Goal: Task Accomplishment & Management: Use online tool/utility

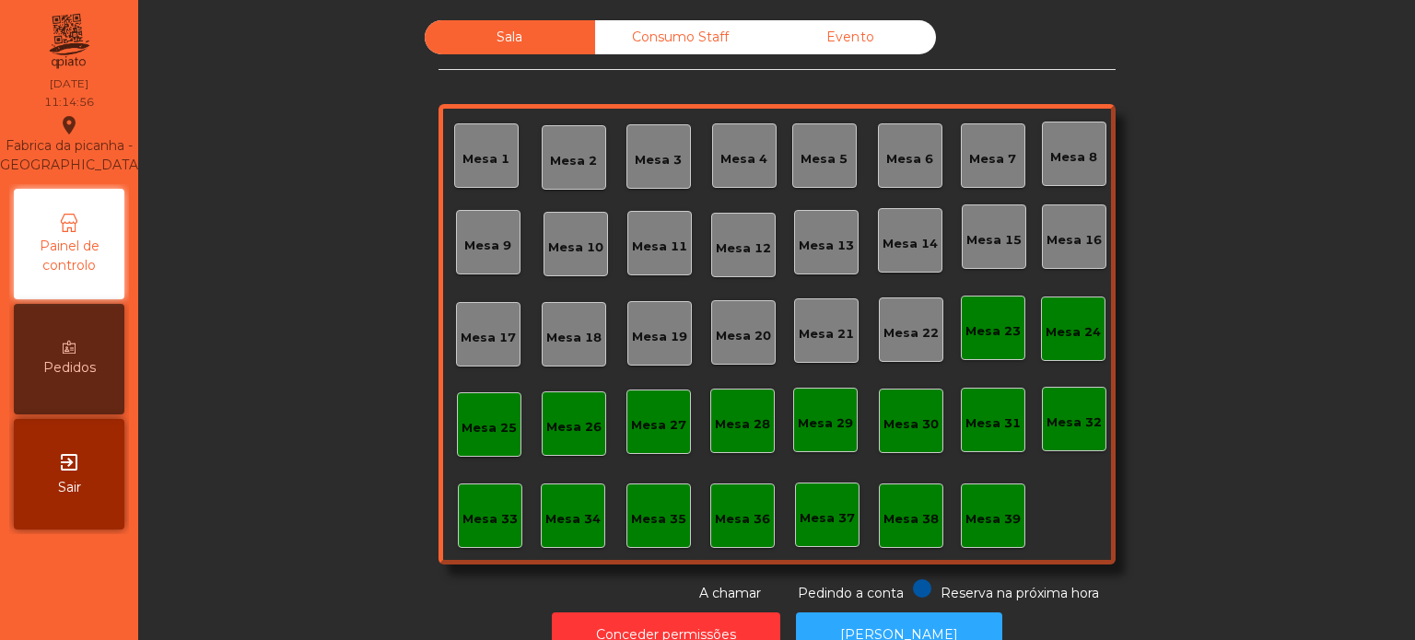
scroll to position [51, 0]
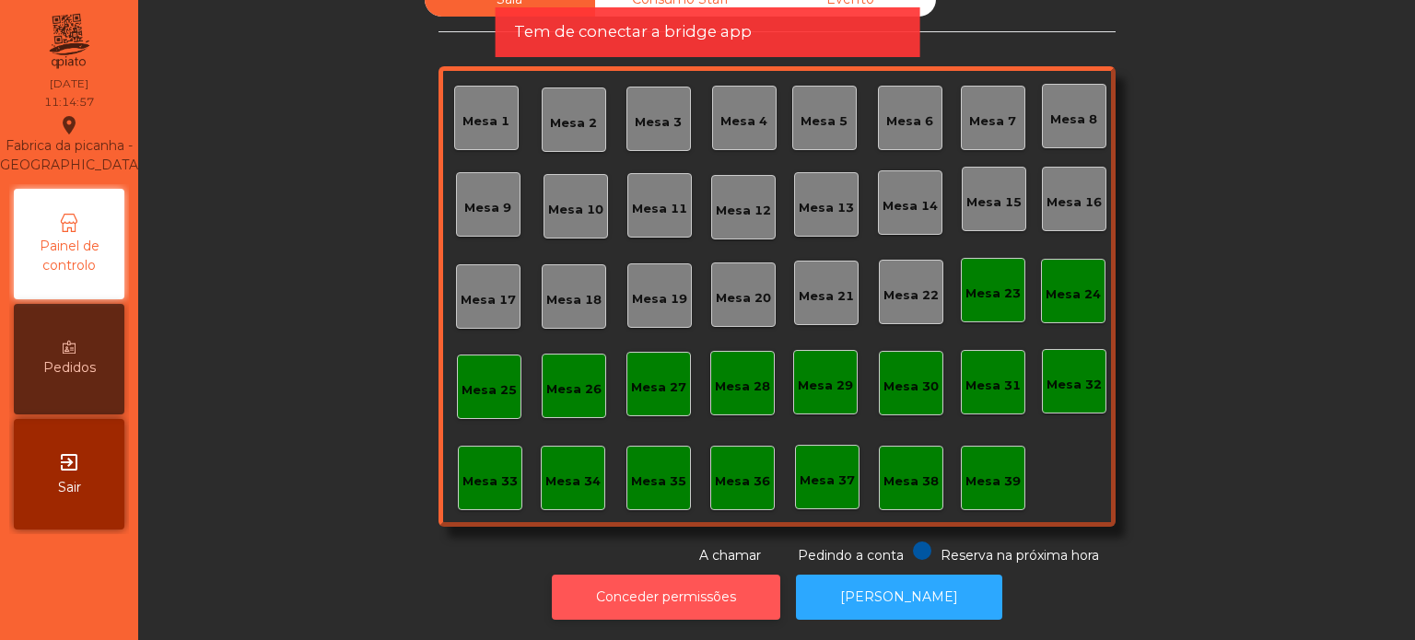
click at [679, 575] on button "Conceder permissões" at bounding box center [666, 597] width 228 height 45
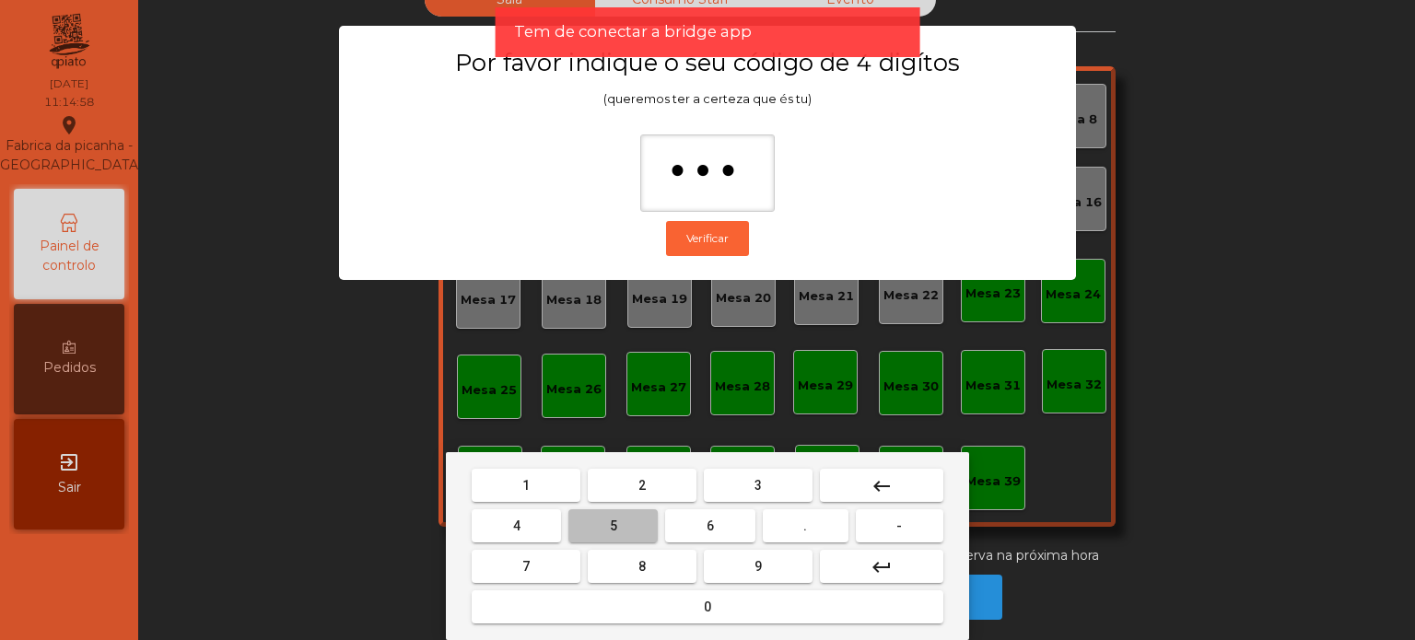
type input "****"
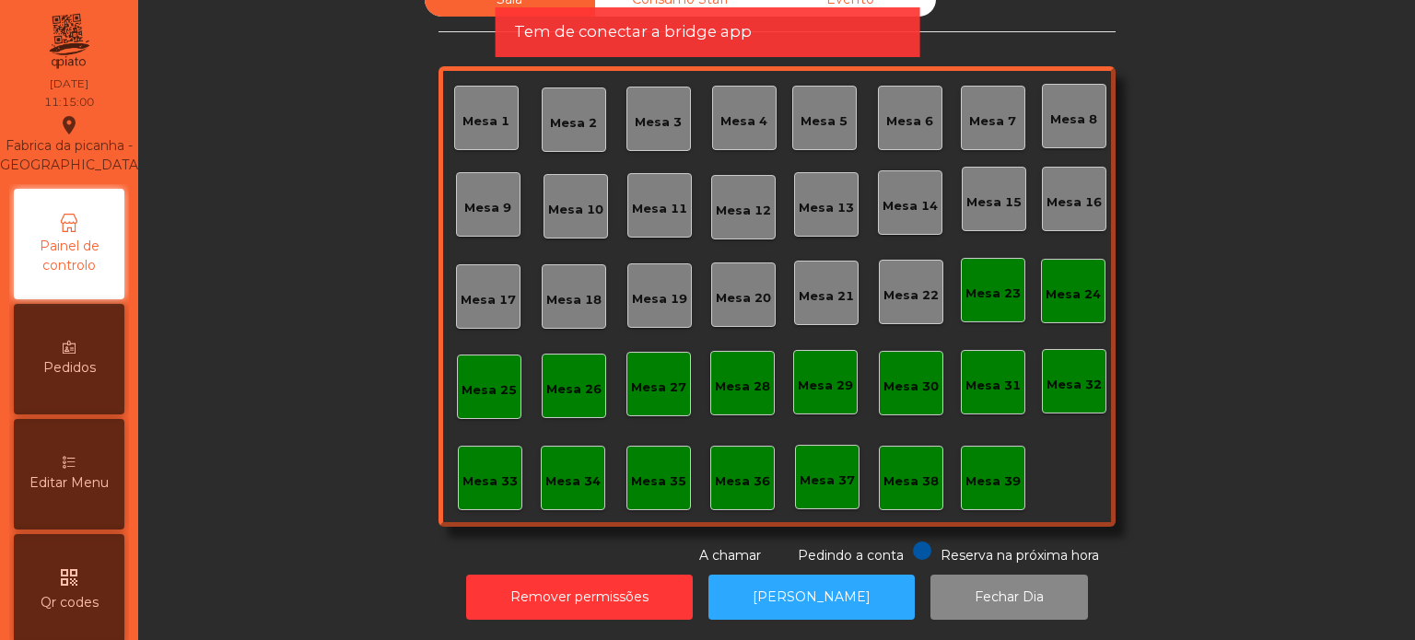
click at [99, 481] on div "Editar Menu" at bounding box center [69, 474] width 111 height 111
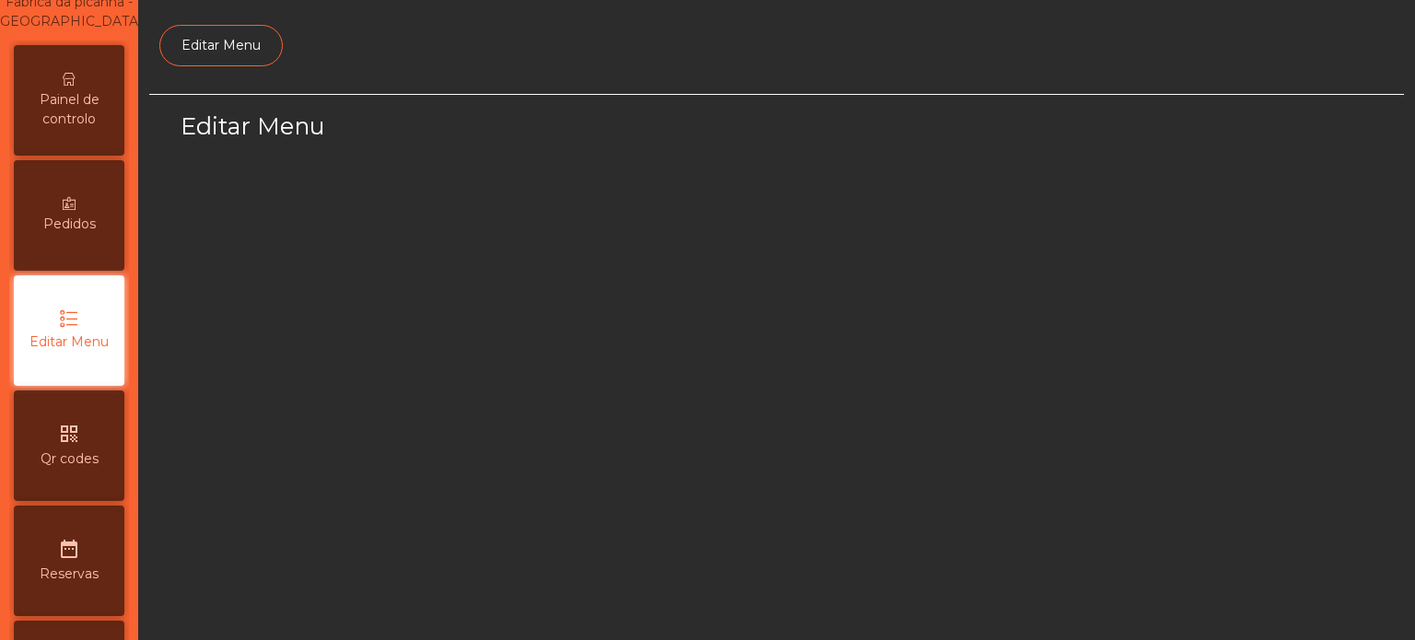
select select "*"
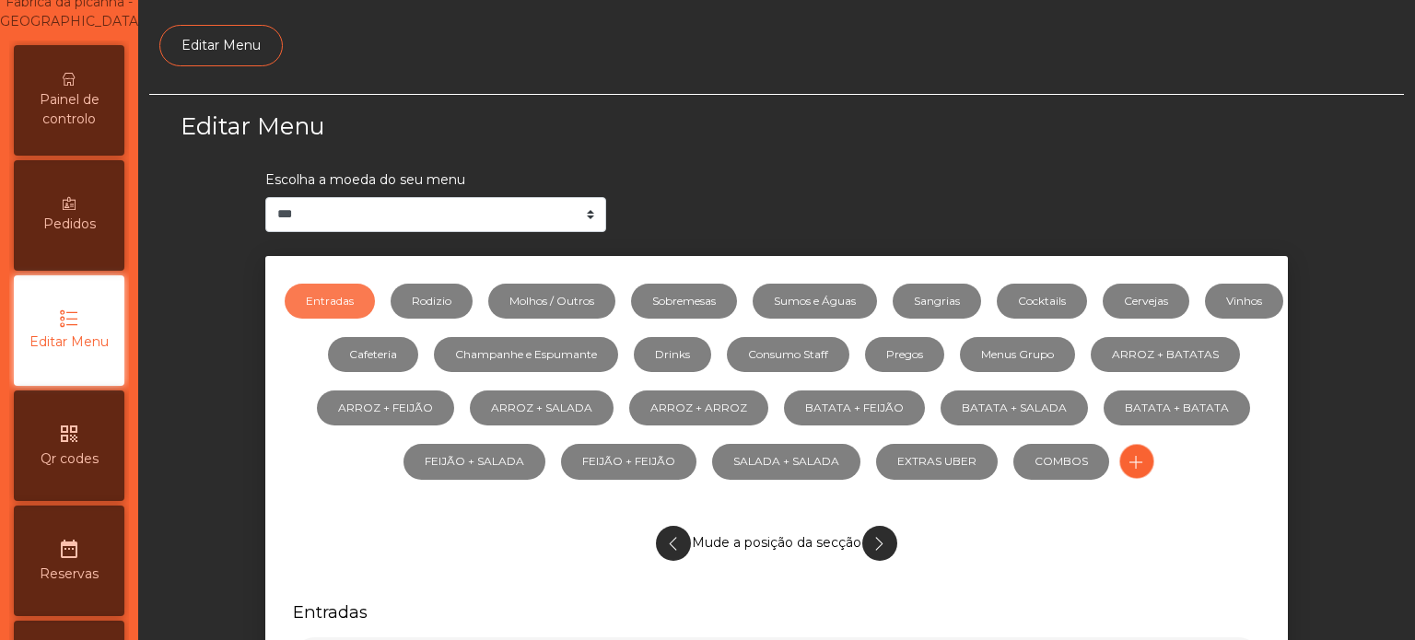
scroll to position [173, 0]
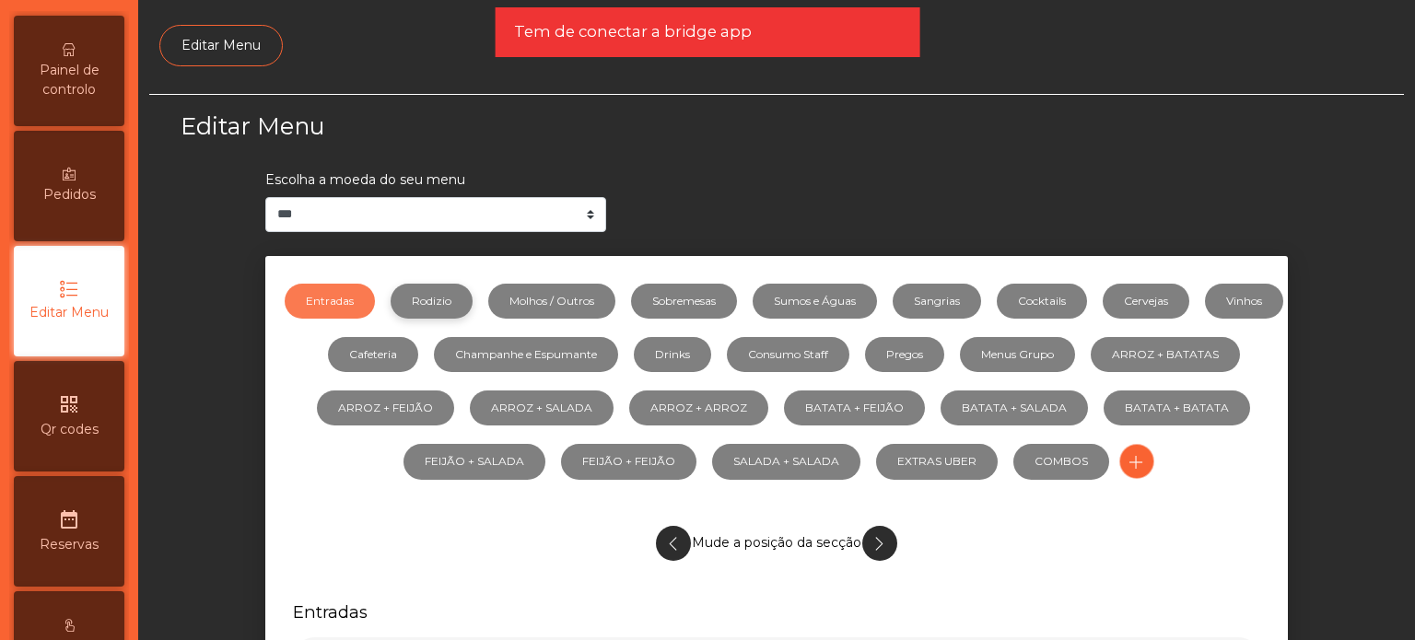
click at [472, 304] on link "Rodizio" at bounding box center [432, 301] width 82 height 35
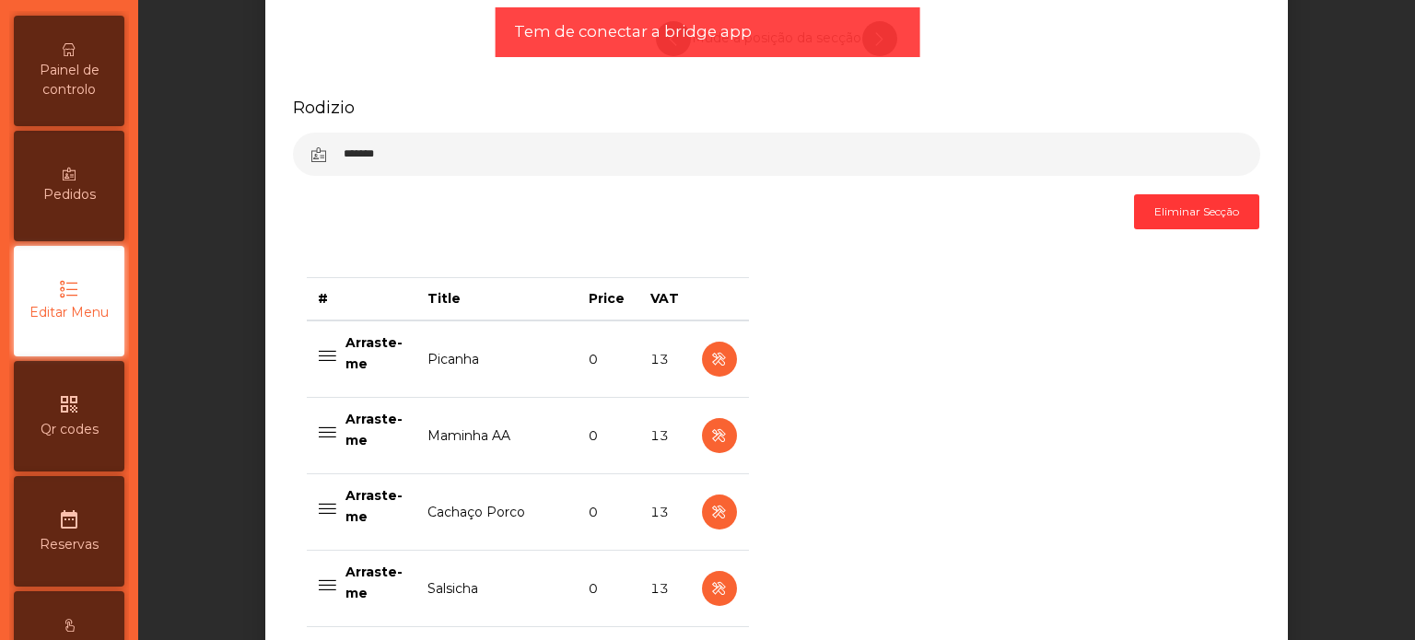
scroll to position [507, 0]
click at [711, 356] on icon "button" at bounding box center [718, 357] width 21 height 23
select select "**"
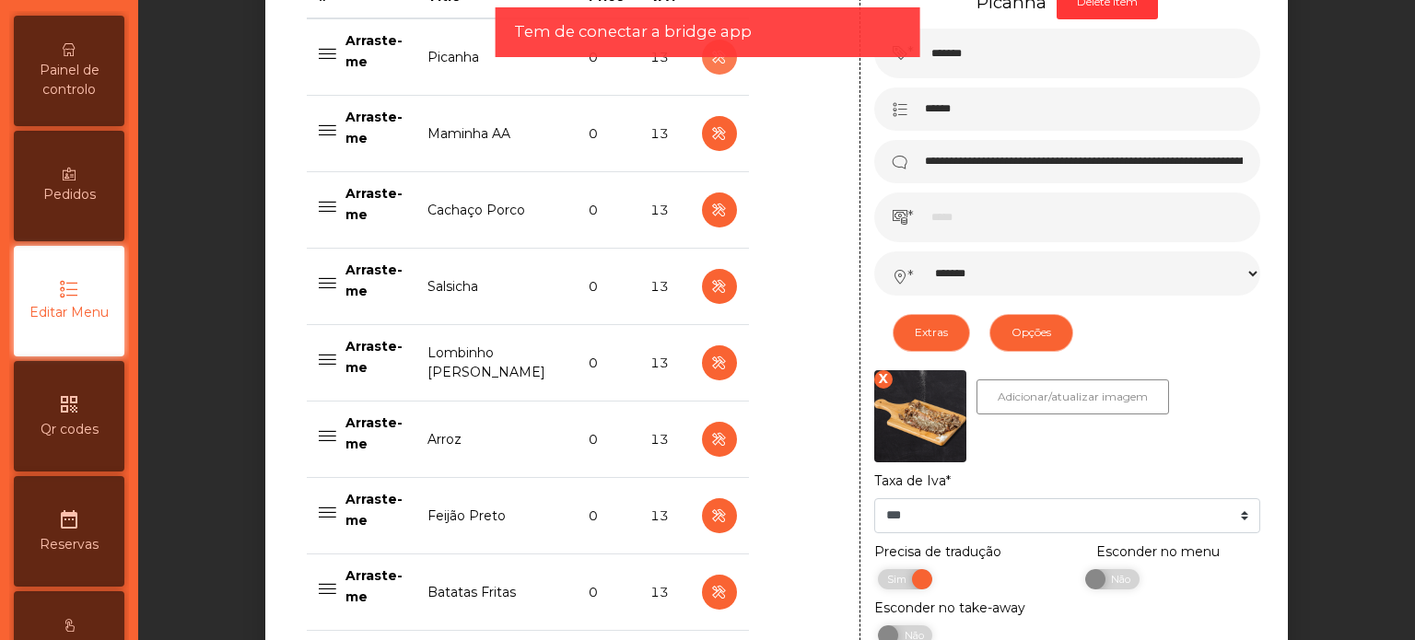
scroll to position [810, 0]
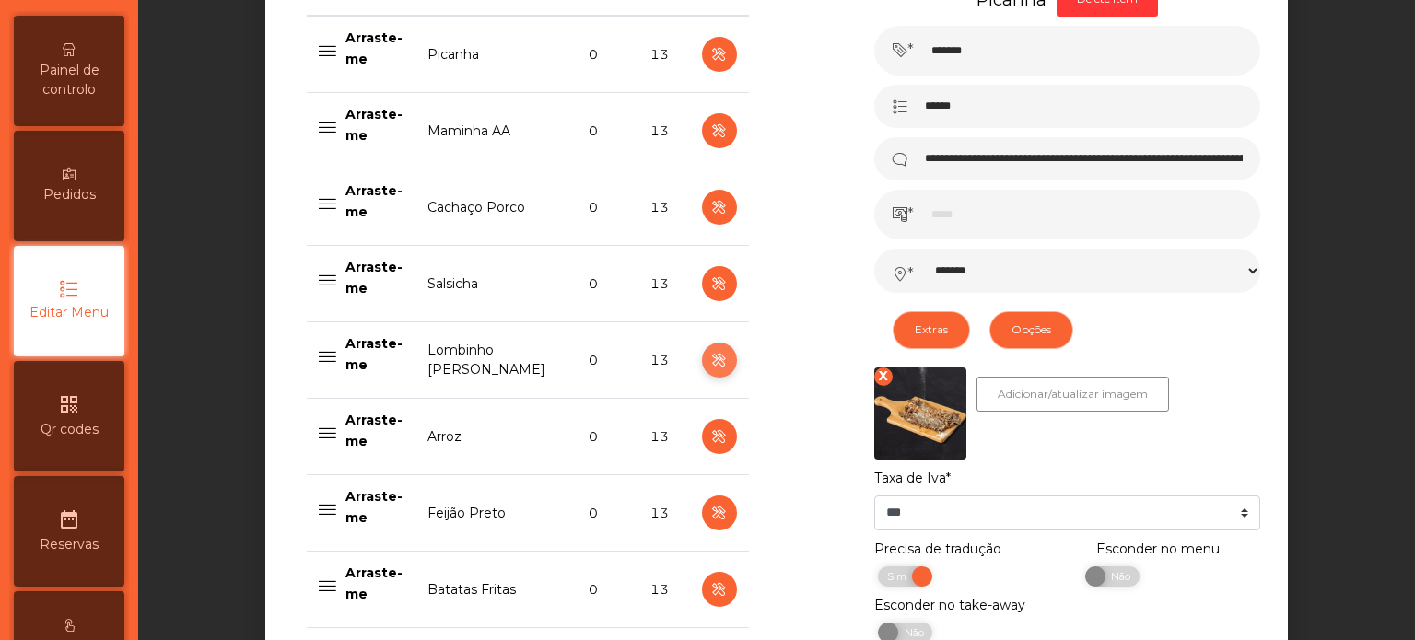
click at [702, 362] on button "button" at bounding box center [719, 360] width 35 height 35
type input "**********"
select select "*******"
select select "**"
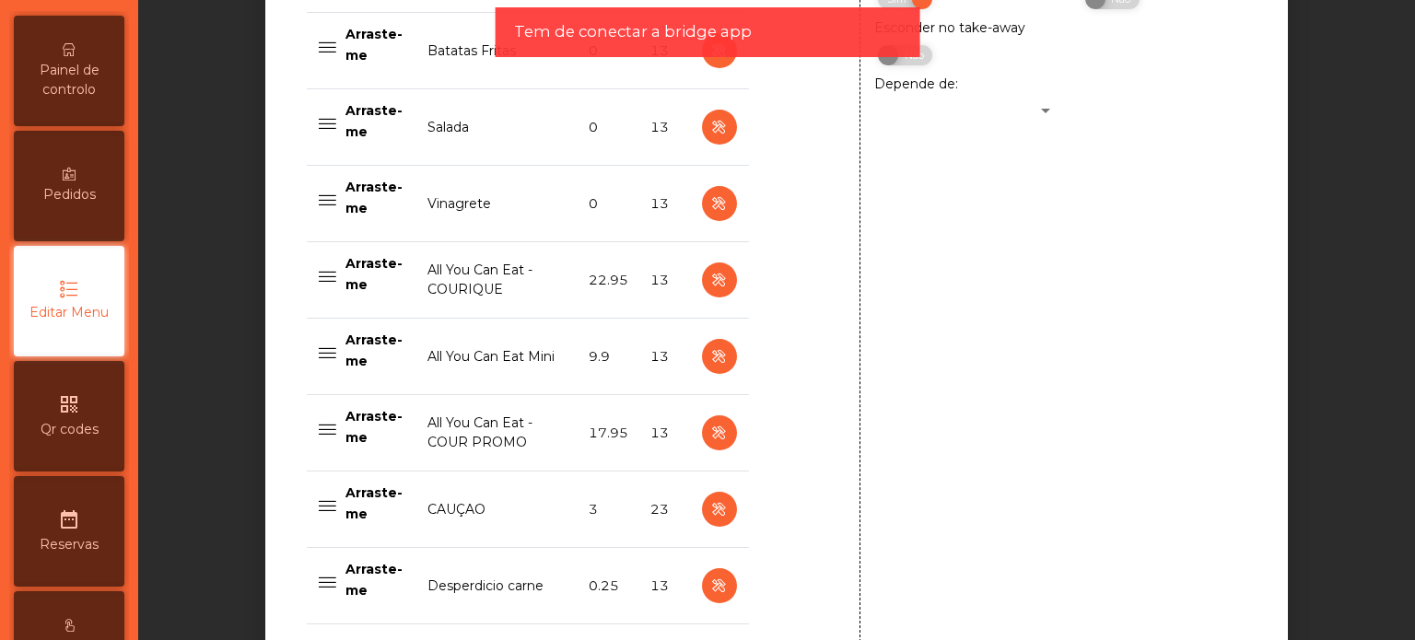
scroll to position [1347, 0]
click at [702, 197] on button "button" at bounding box center [719, 205] width 35 height 35
type input "*********"
type input "**********"
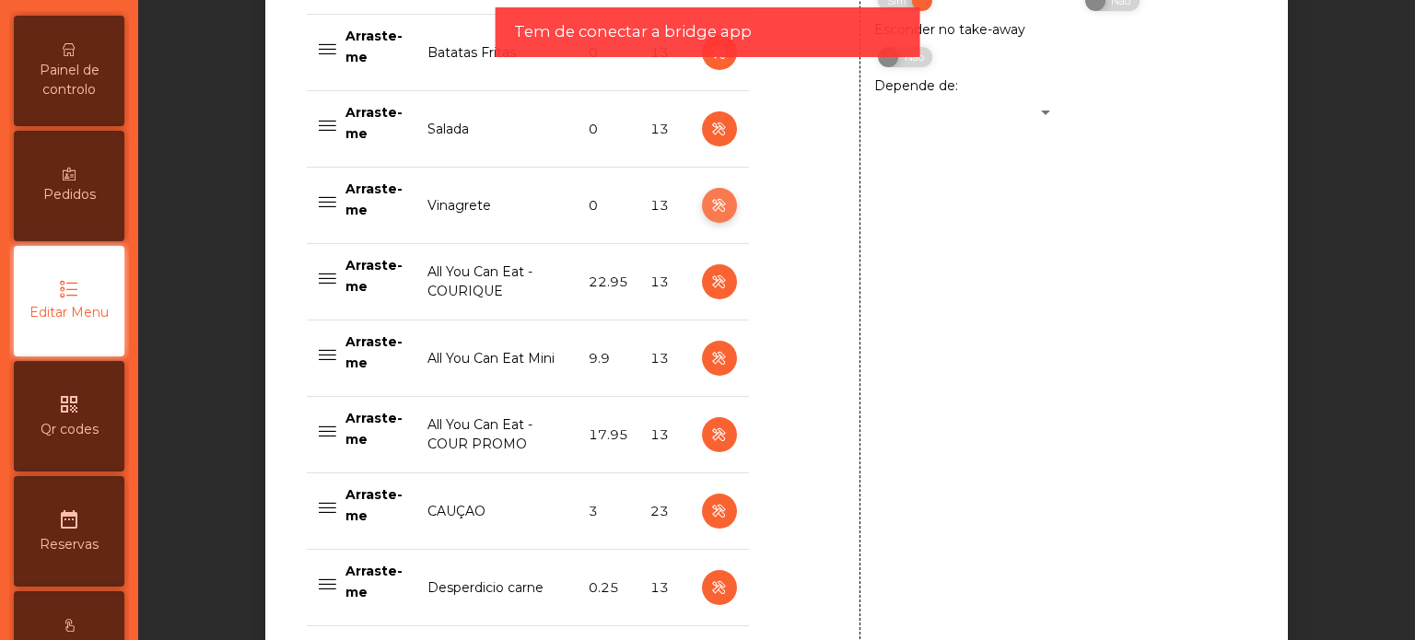
select select "*******"
select select "**"
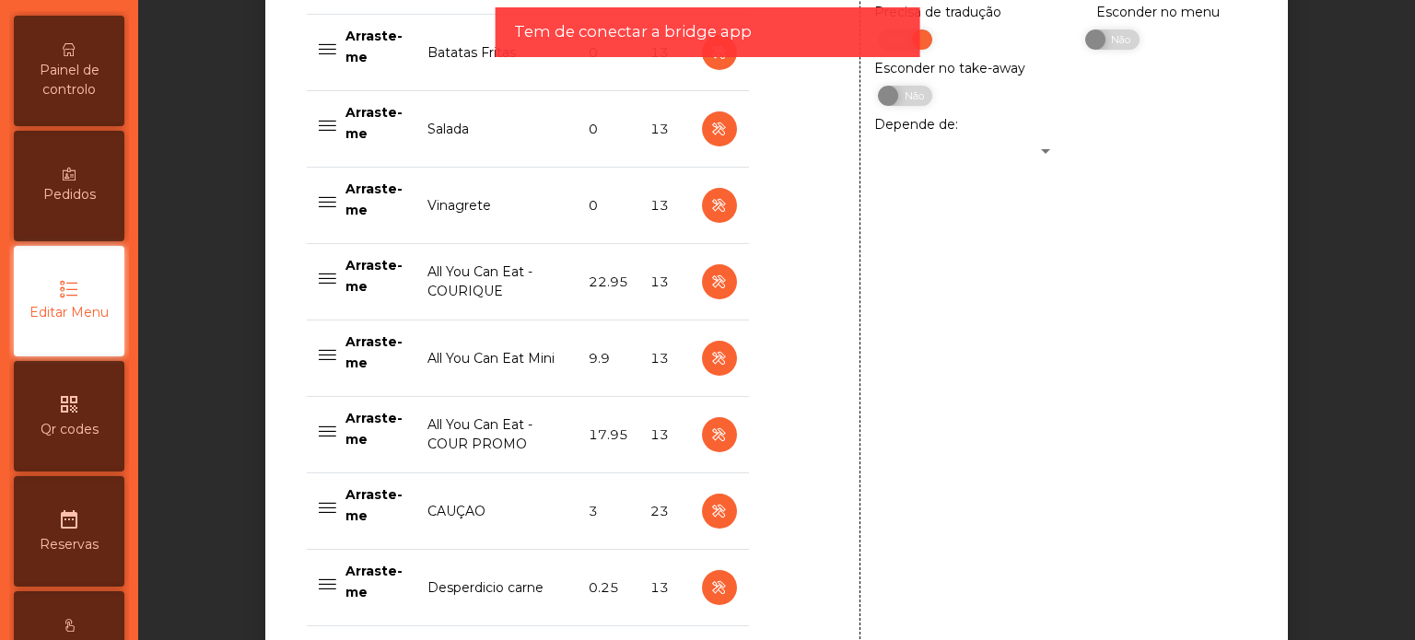
click at [77, 51] on div "Painel de controlo" at bounding box center [69, 71] width 111 height 111
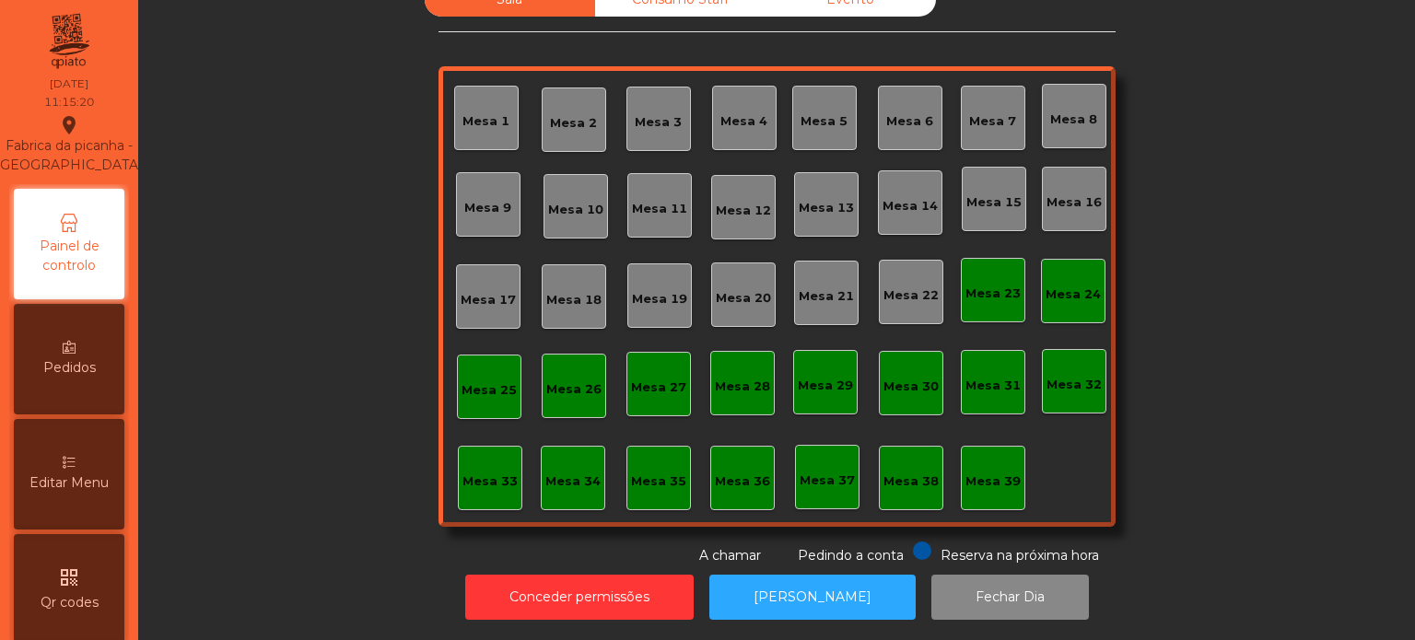
click at [501, 472] on div "Mesa 33" at bounding box center [489, 481] width 55 height 18
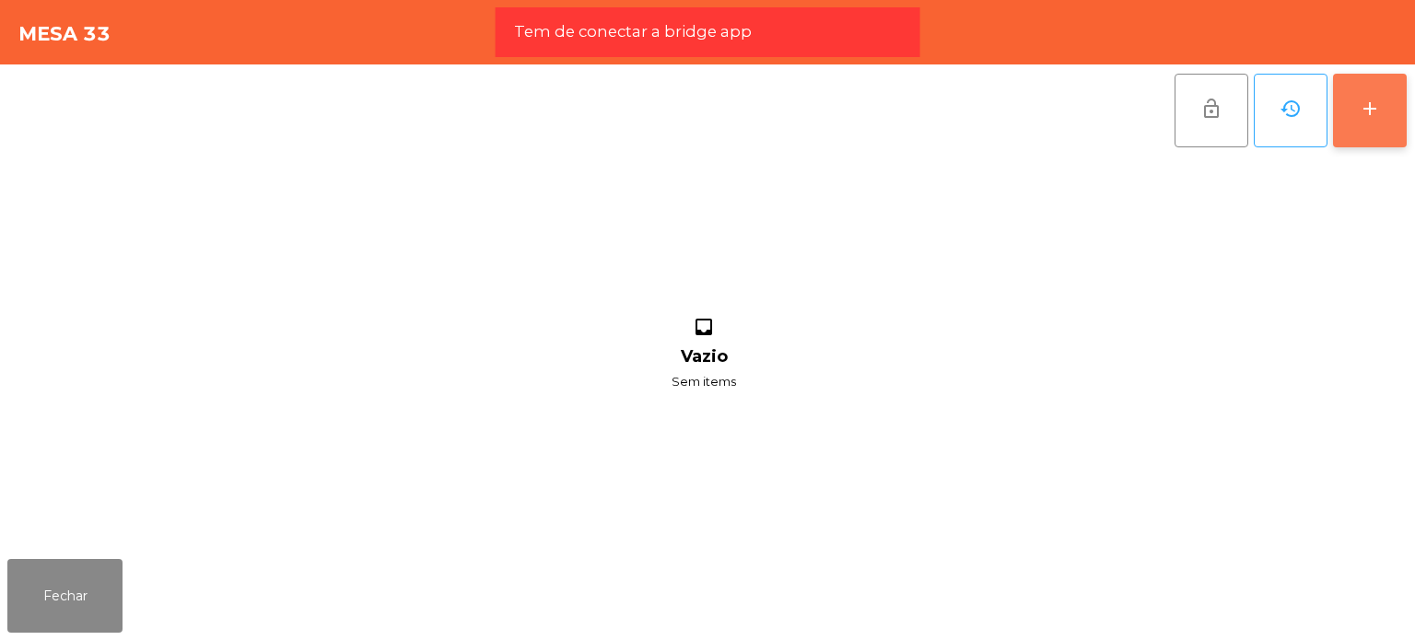
click at [1341, 111] on button "add" at bounding box center [1370, 111] width 74 height 74
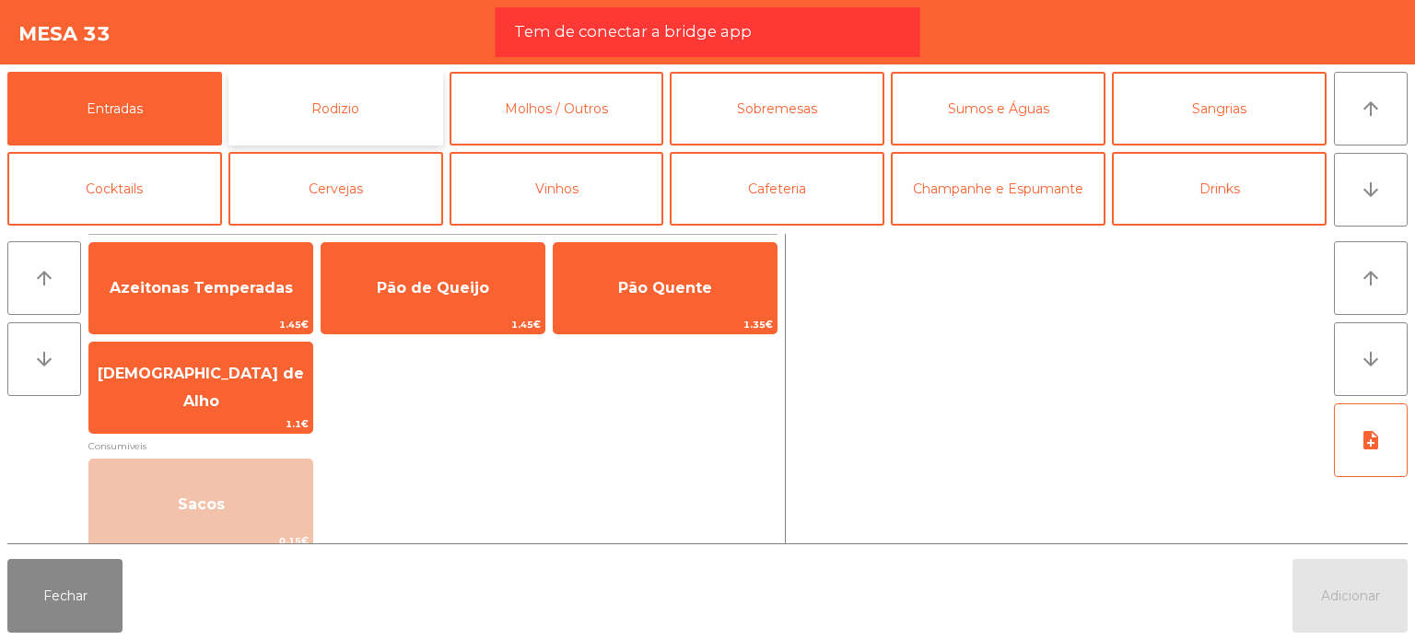
click at [327, 118] on button "Rodizio" at bounding box center [335, 109] width 215 height 74
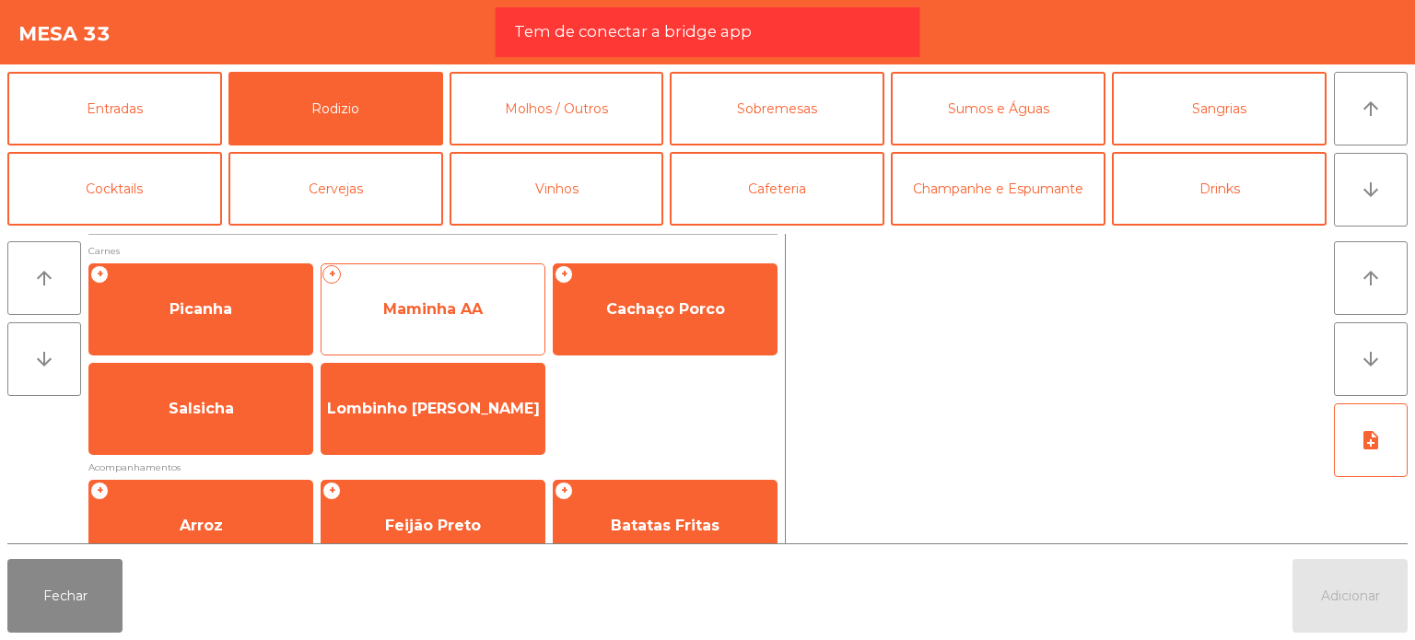
scroll to position [330, 0]
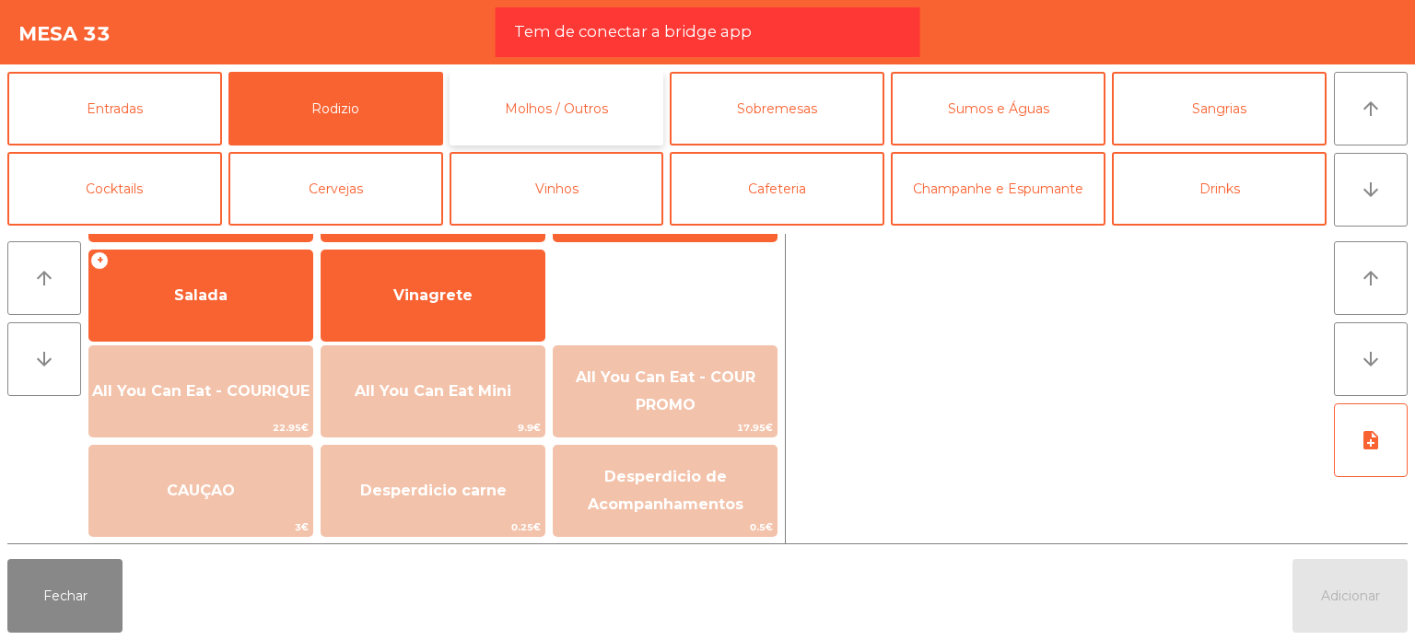
click at [560, 130] on button "Molhos / Outros" at bounding box center [556, 109] width 215 height 74
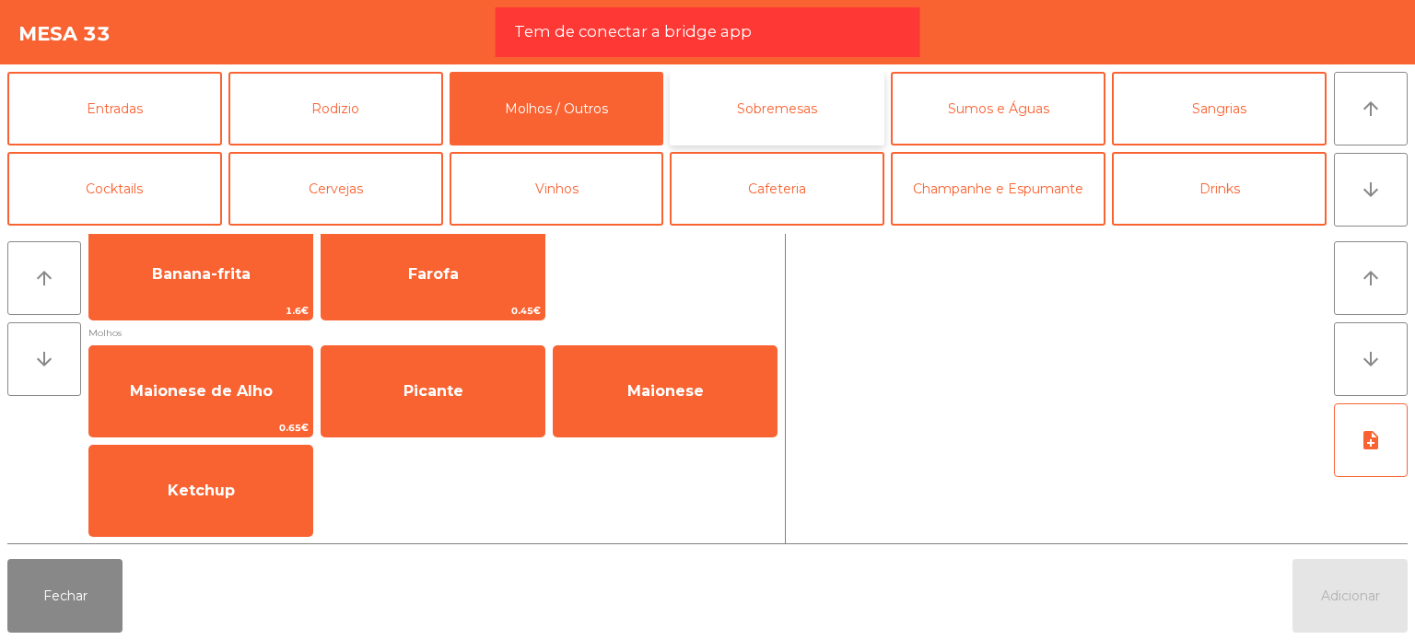
click at [704, 121] on button "Sobremesas" at bounding box center [777, 109] width 215 height 74
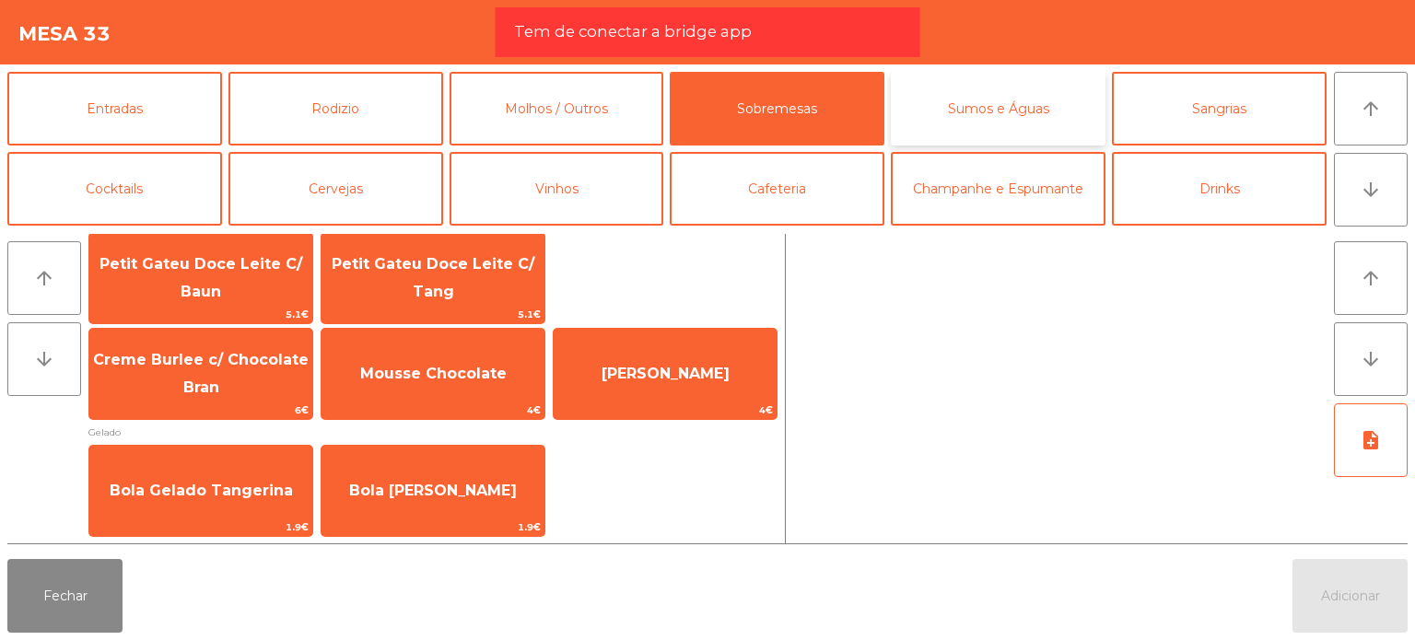
click at [925, 112] on button "Sumos e Águas" at bounding box center [998, 109] width 215 height 74
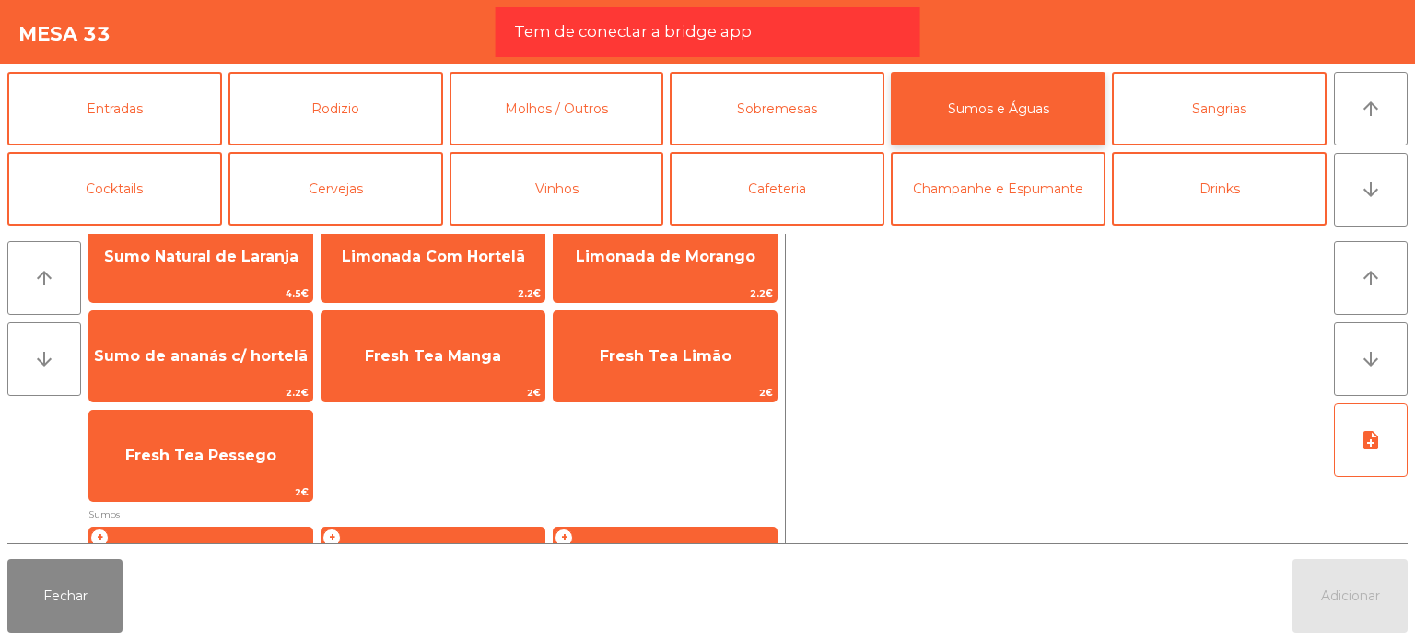
scroll to position [330, 0]
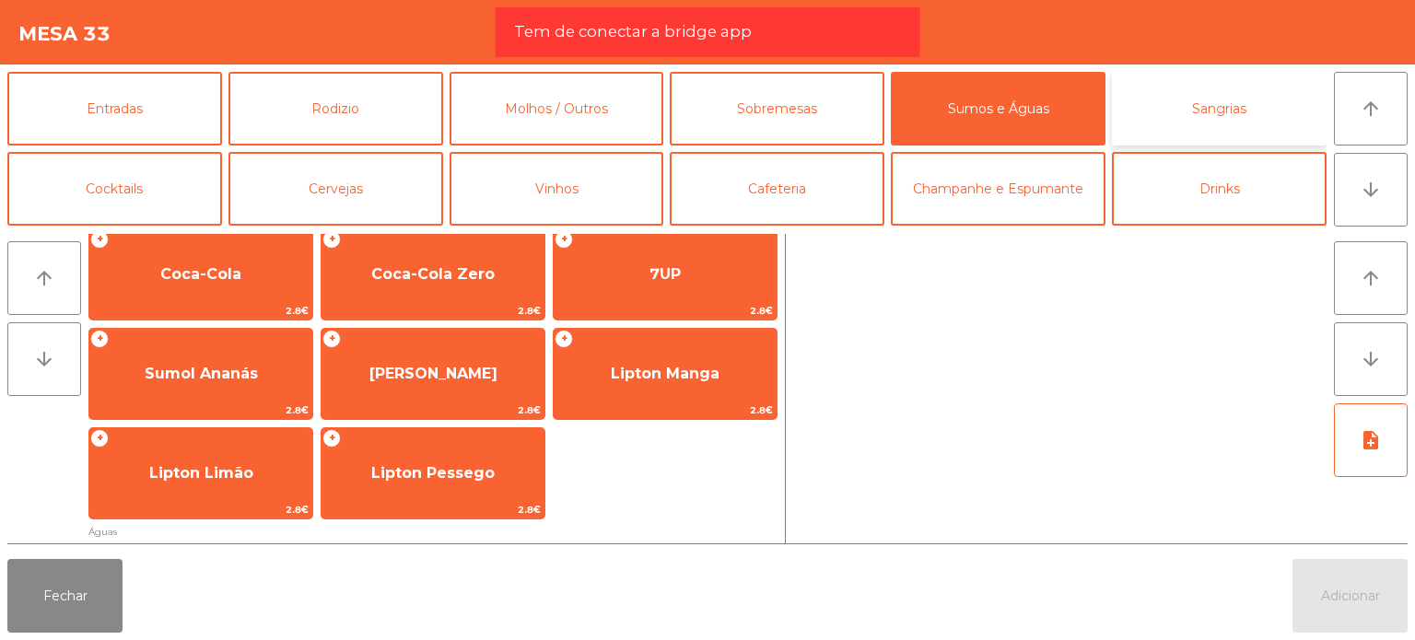
click at [1142, 102] on button "Sangrias" at bounding box center [1219, 109] width 215 height 74
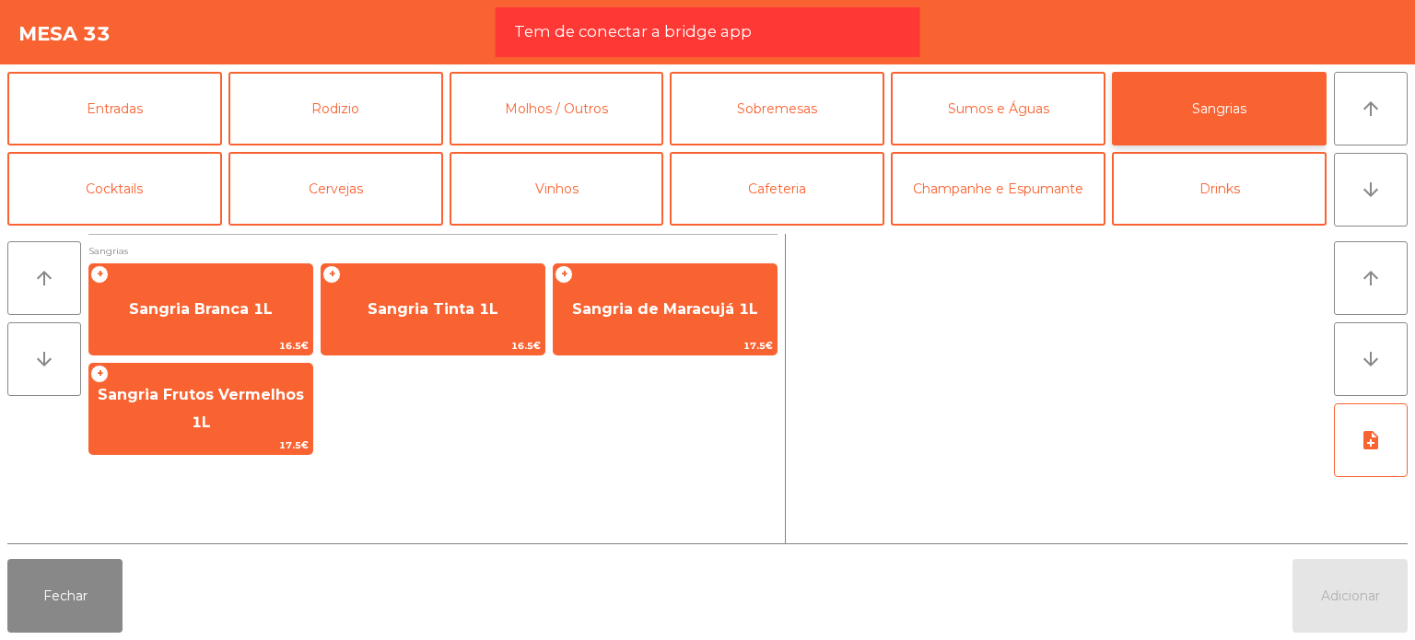
scroll to position [0, 0]
click at [162, 167] on button "Cocktails" at bounding box center [114, 189] width 215 height 74
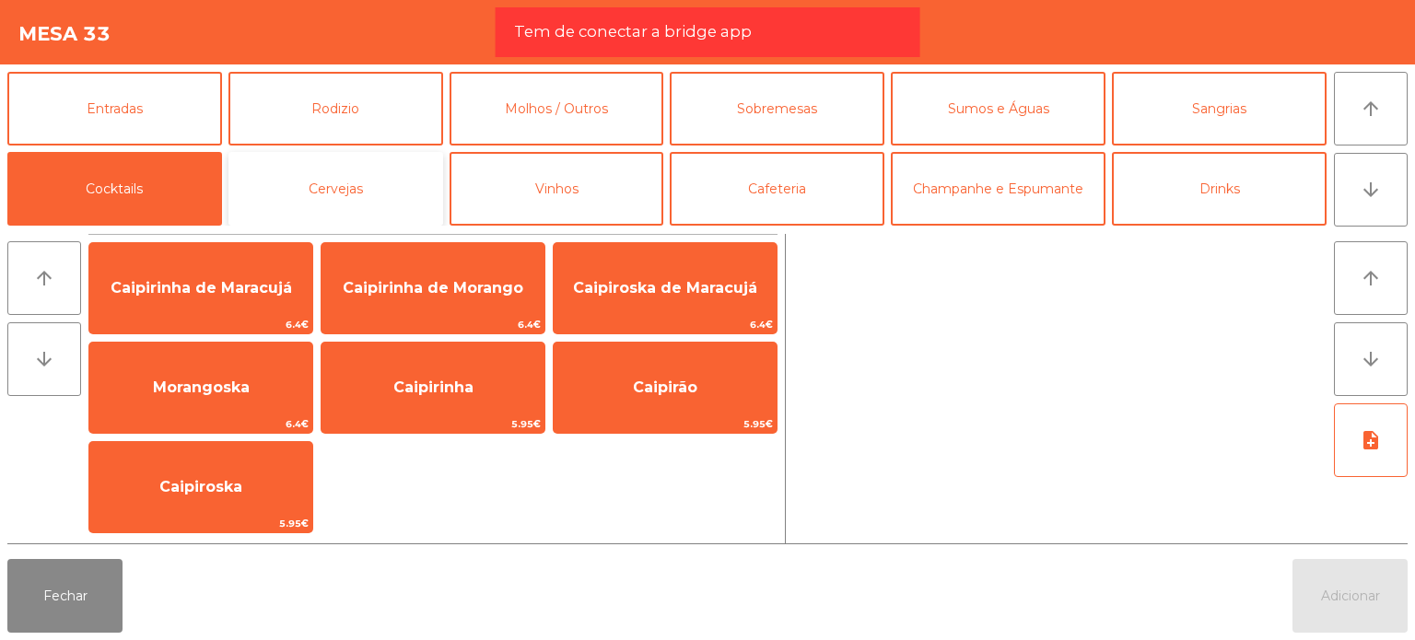
click at [370, 202] on button "Cervejas" at bounding box center [335, 189] width 215 height 74
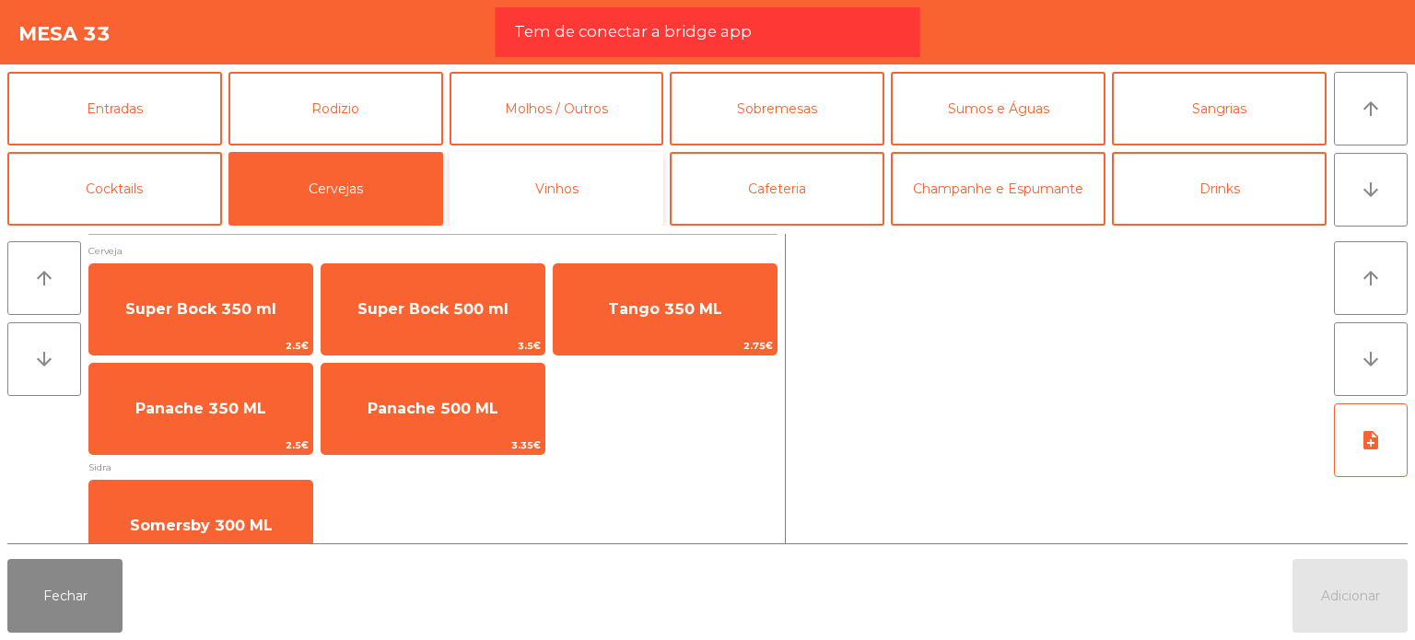
click at [619, 201] on button "Vinhos" at bounding box center [556, 189] width 215 height 74
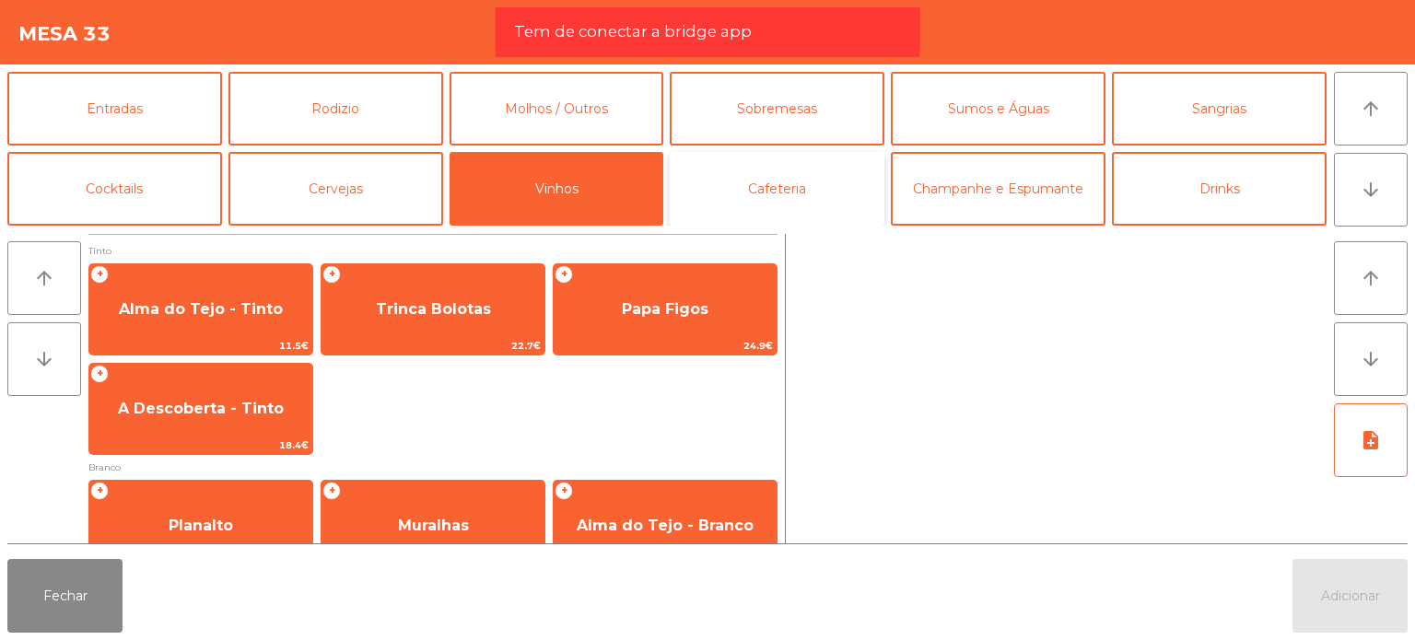
click at [762, 192] on button "Cafeteria" at bounding box center [777, 189] width 215 height 74
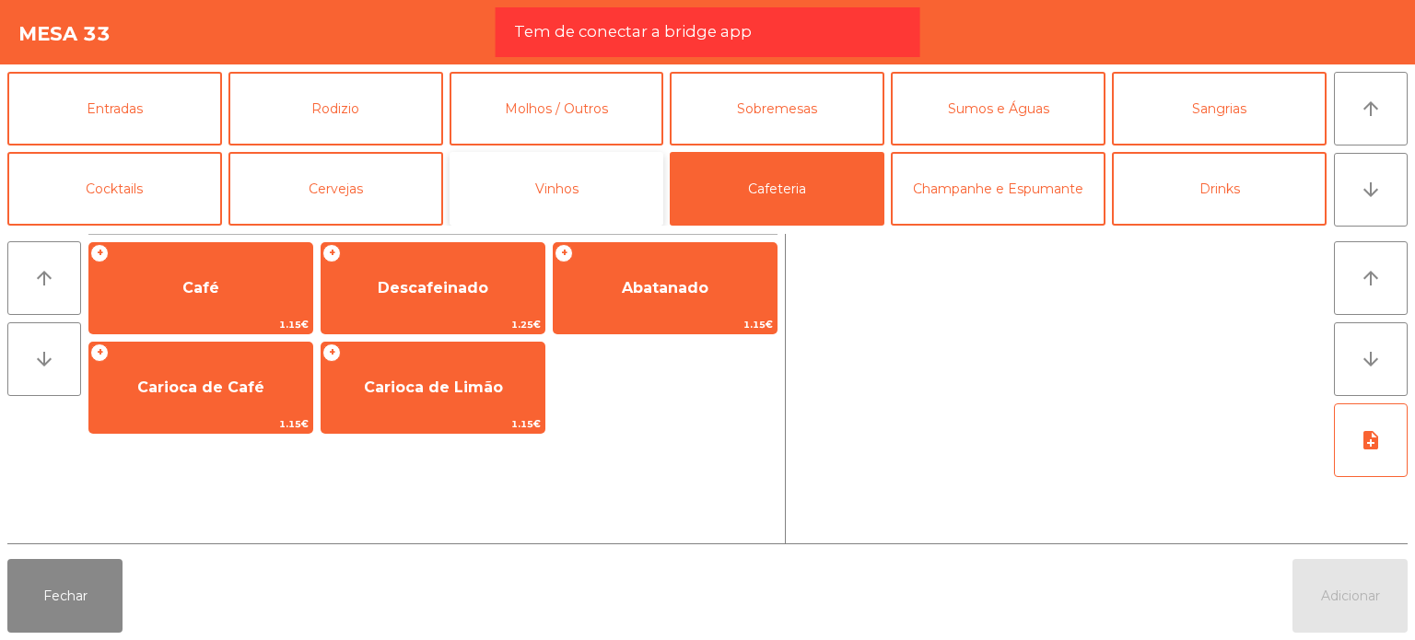
click at [513, 198] on button "Vinhos" at bounding box center [556, 189] width 215 height 74
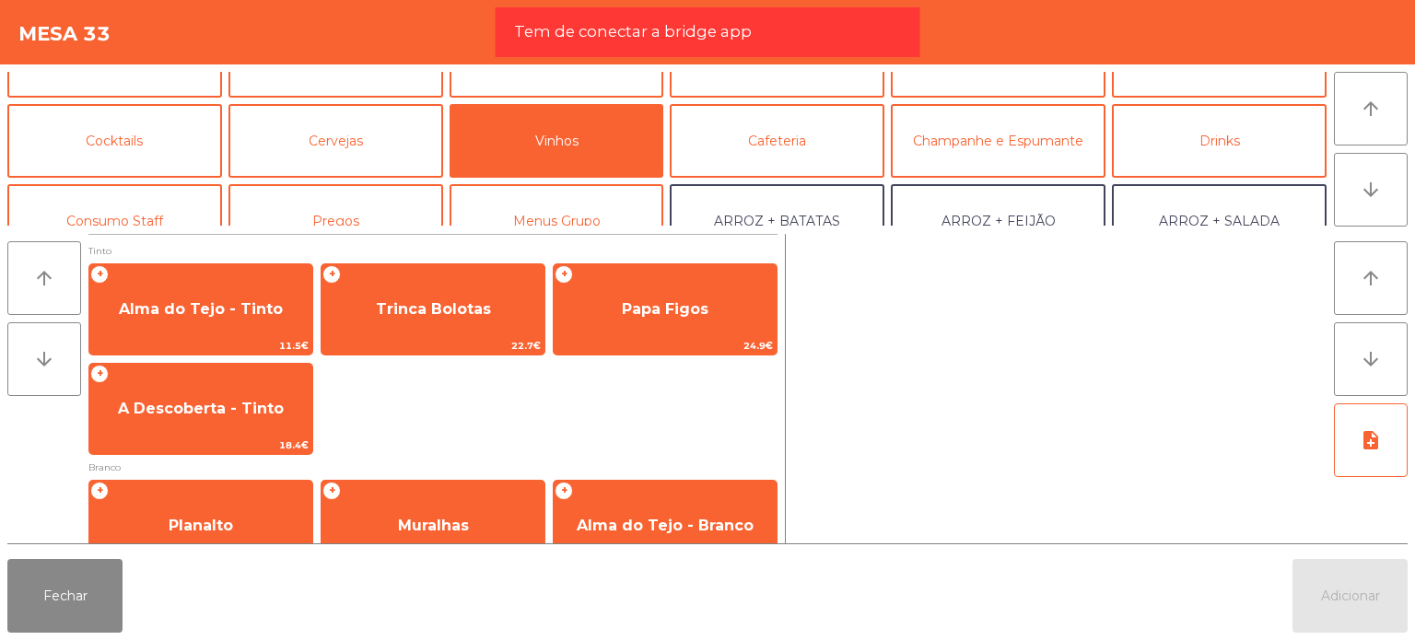
scroll to position [37, 0]
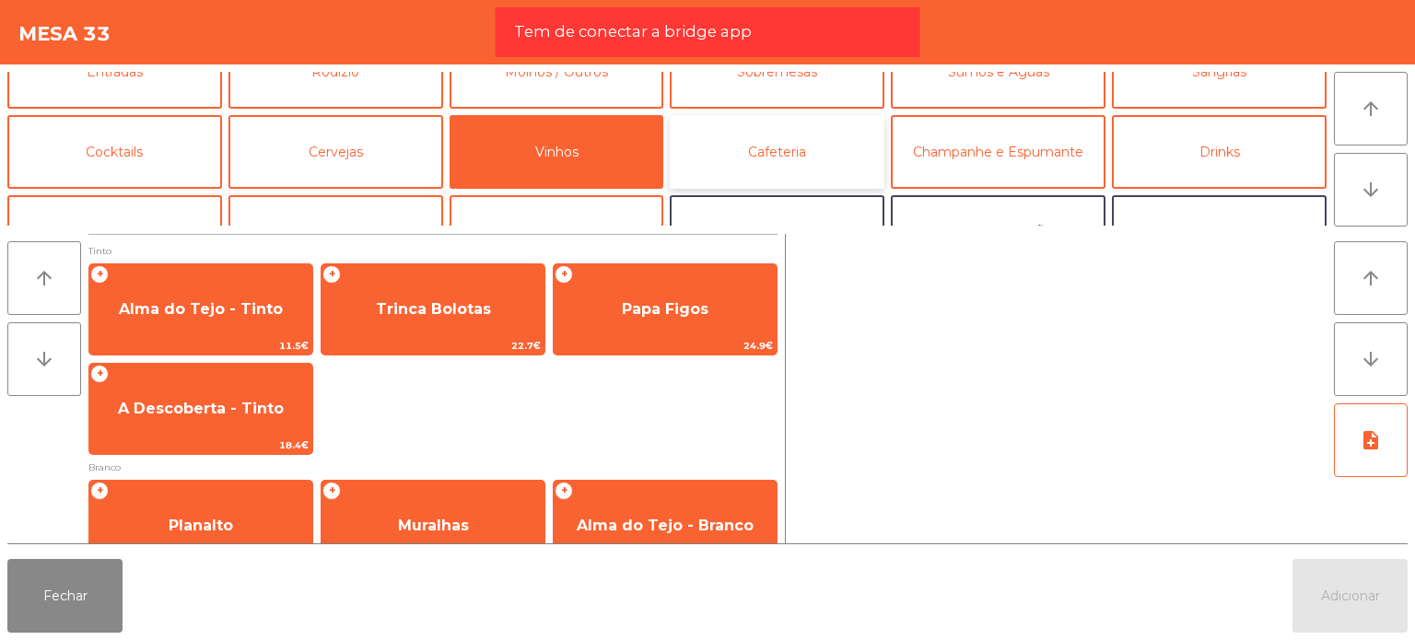
click at [726, 170] on button "Cafeteria" at bounding box center [777, 152] width 215 height 74
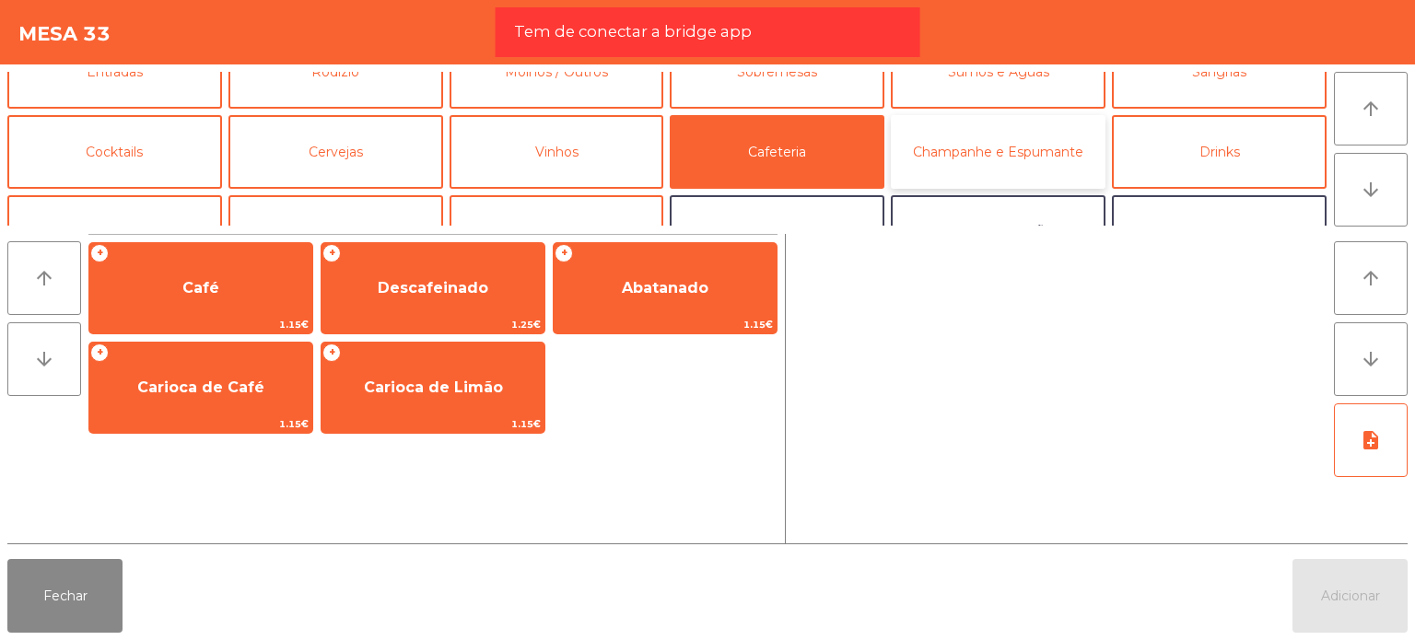
click at [913, 163] on button "Champanhe e Espumante" at bounding box center [998, 152] width 215 height 74
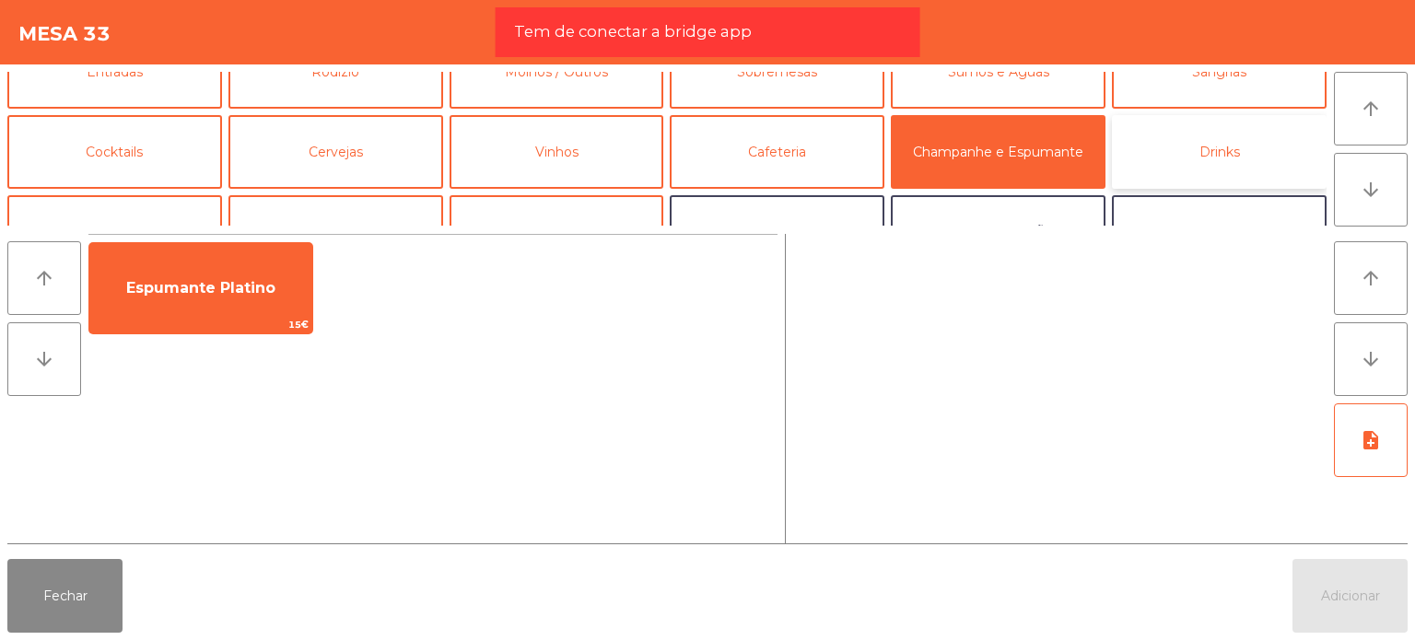
click at [1156, 136] on button "Drinks" at bounding box center [1219, 152] width 215 height 74
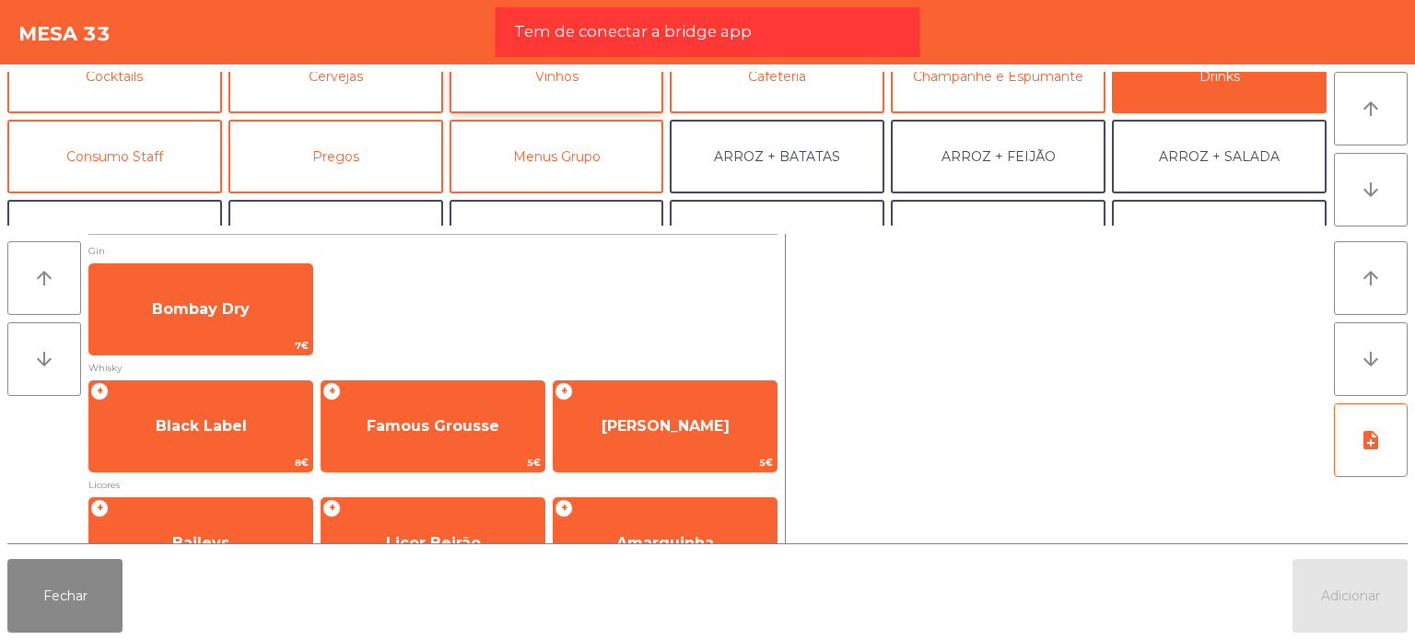
scroll to position [125, 0]
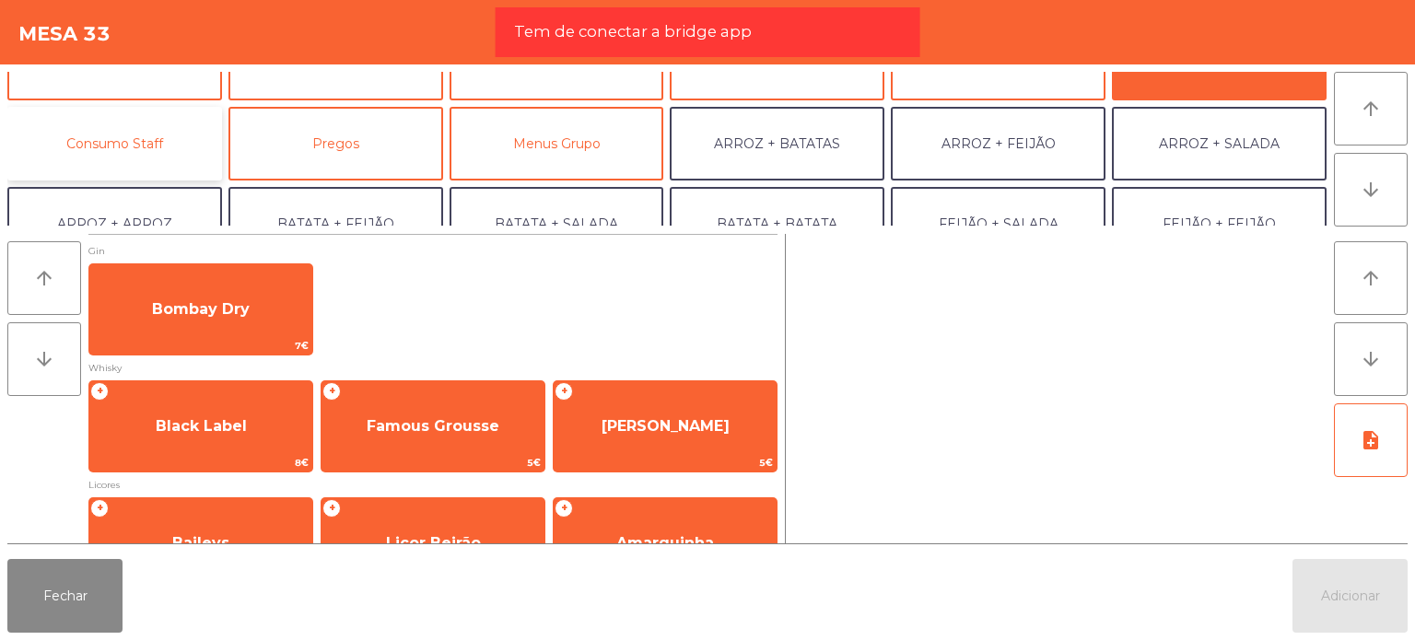
click at [76, 137] on button "Consumo Staff" at bounding box center [114, 144] width 215 height 74
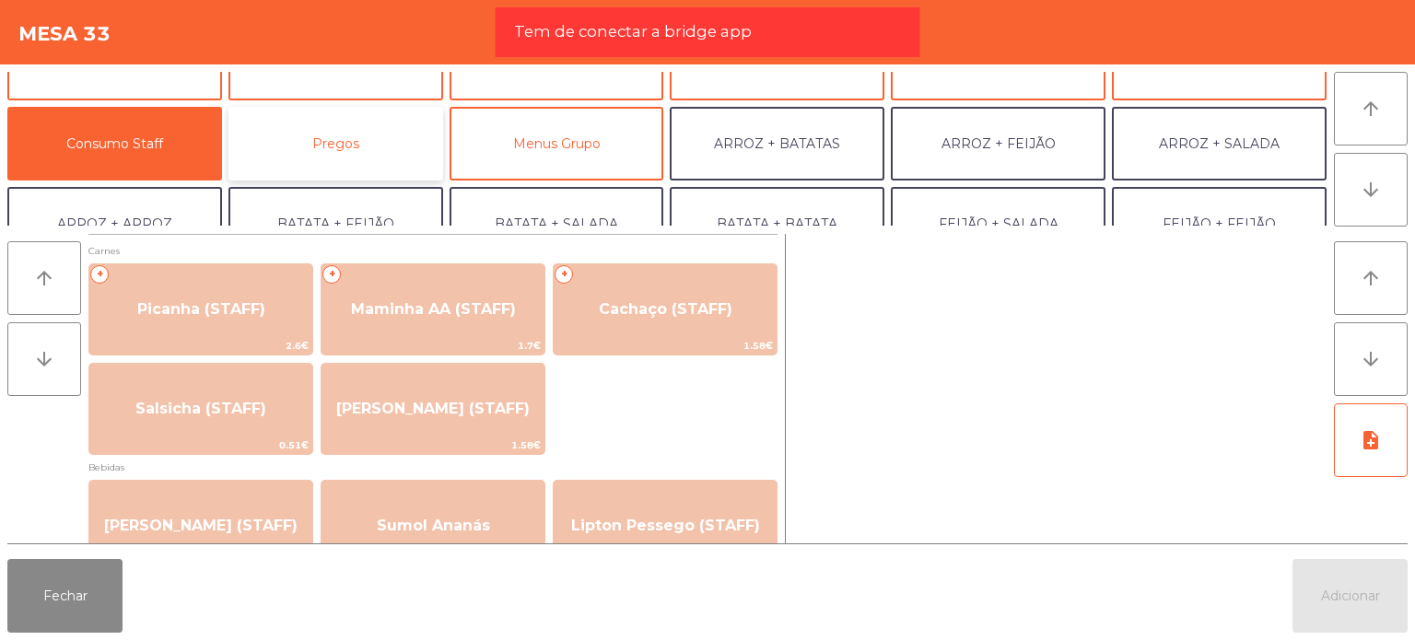
click at [280, 119] on button "Pregos" at bounding box center [335, 144] width 215 height 74
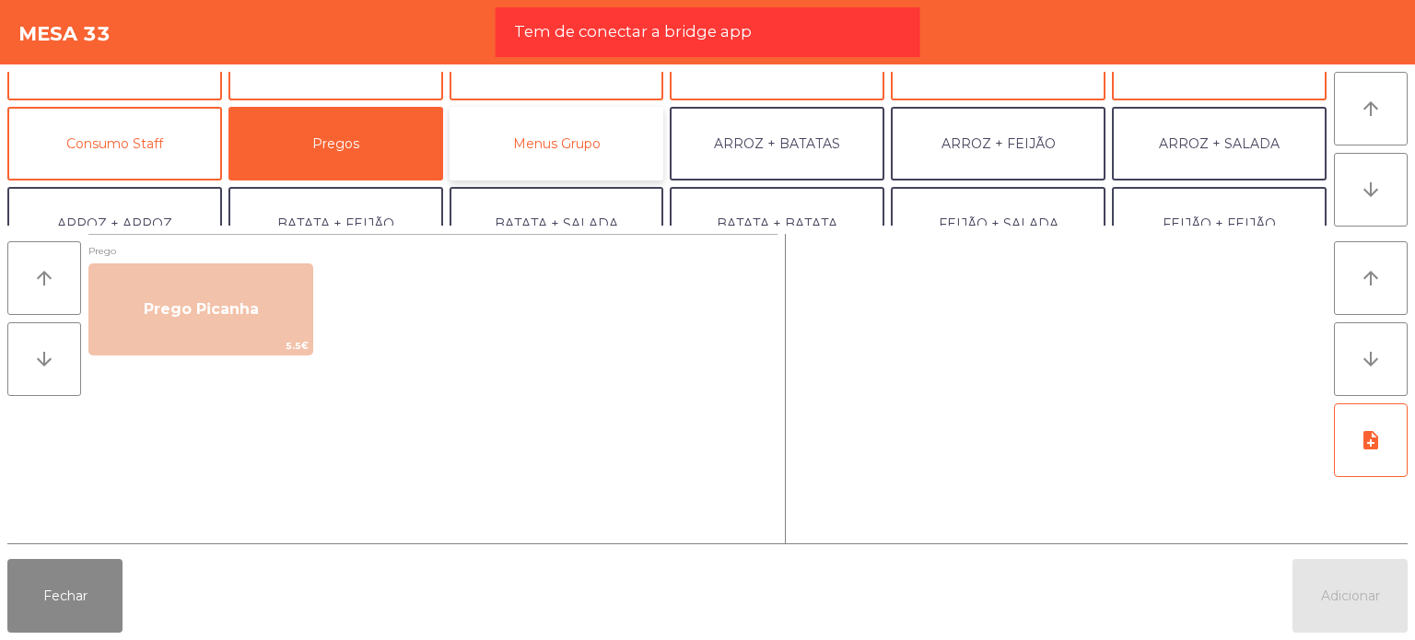
click at [505, 165] on button "Menus Grupo" at bounding box center [556, 144] width 215 height 74
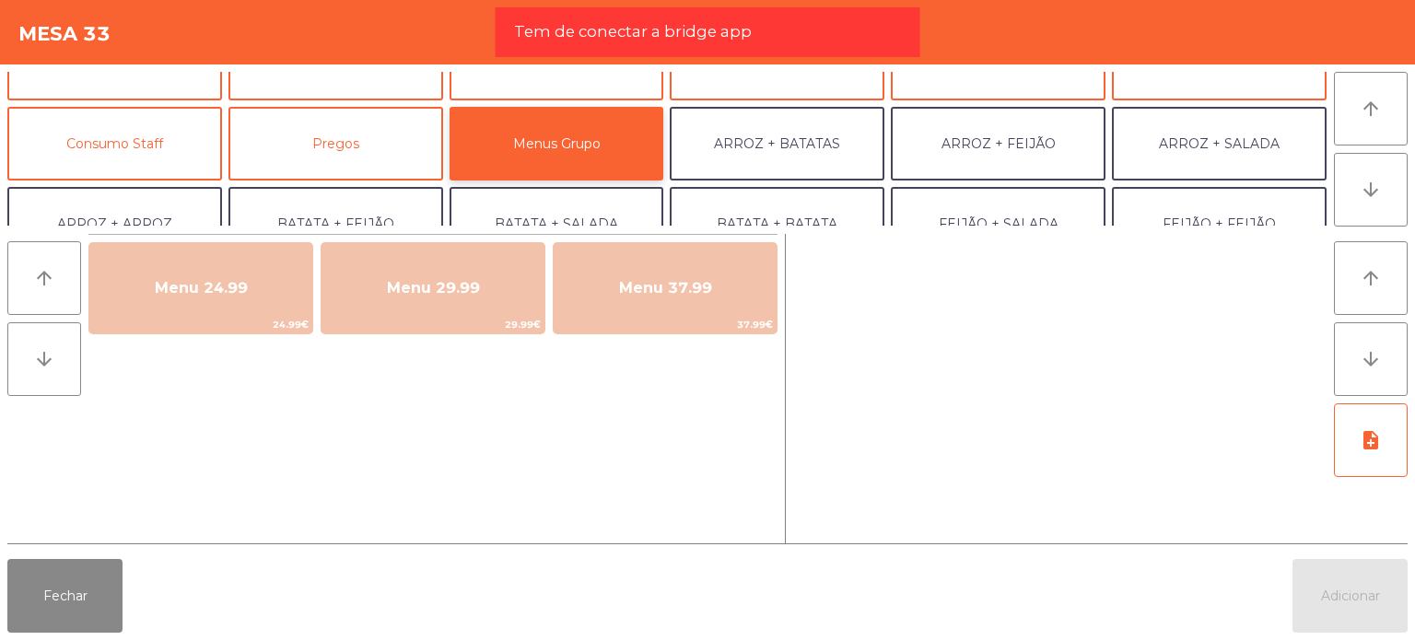
scroll to position [239, 0]
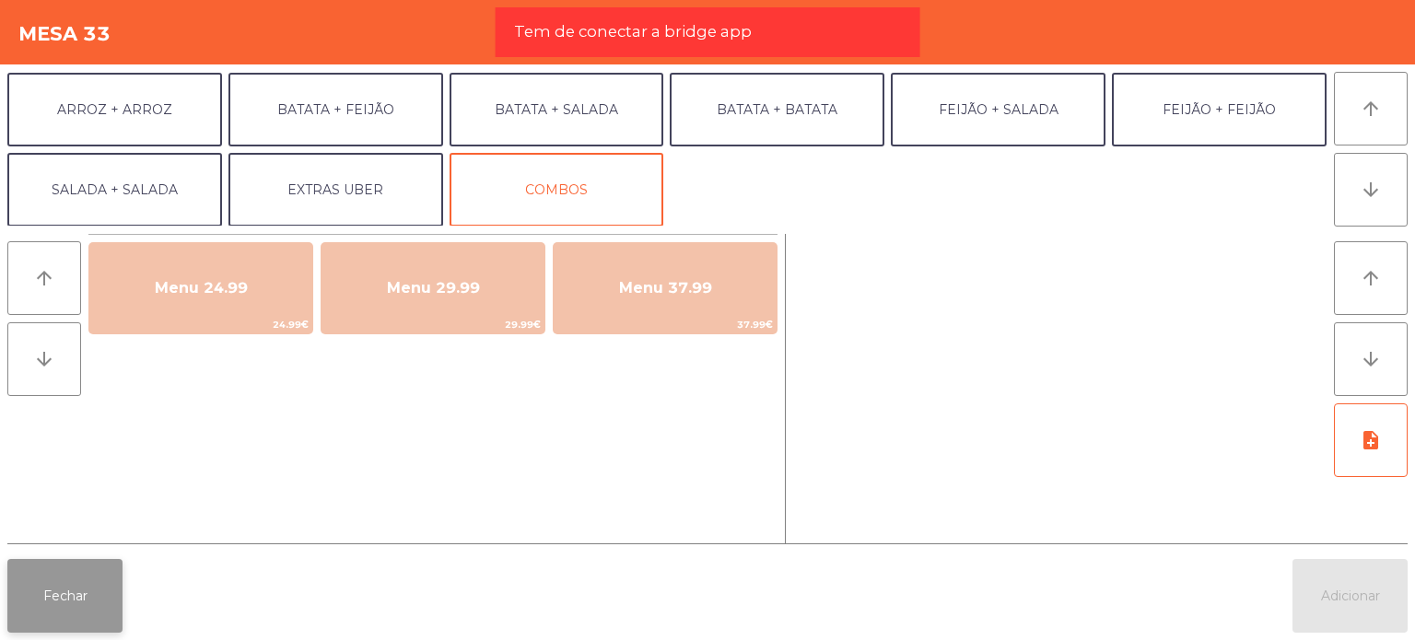
click at [91, 593] on button "Fechar" at bounding box center [64, 596] width 115 height 74
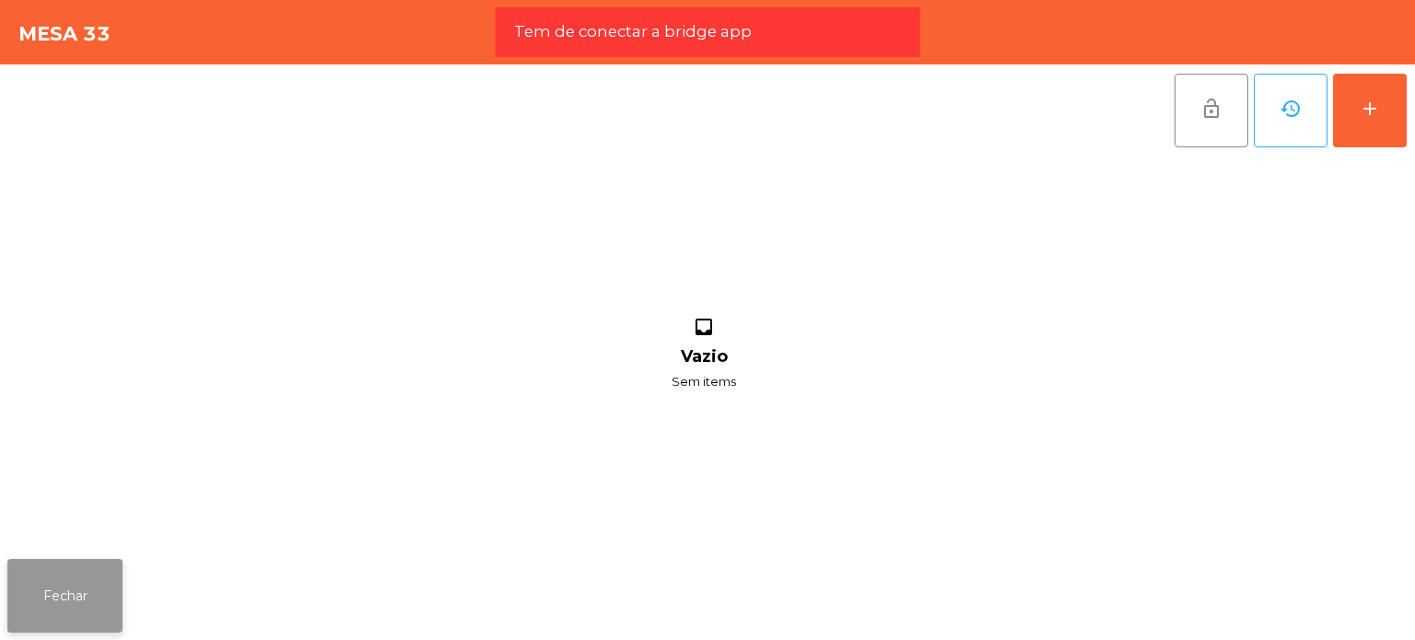
click at [96, 590] on button "Fechar" at bounding box center [64, 596] width 115 height 74
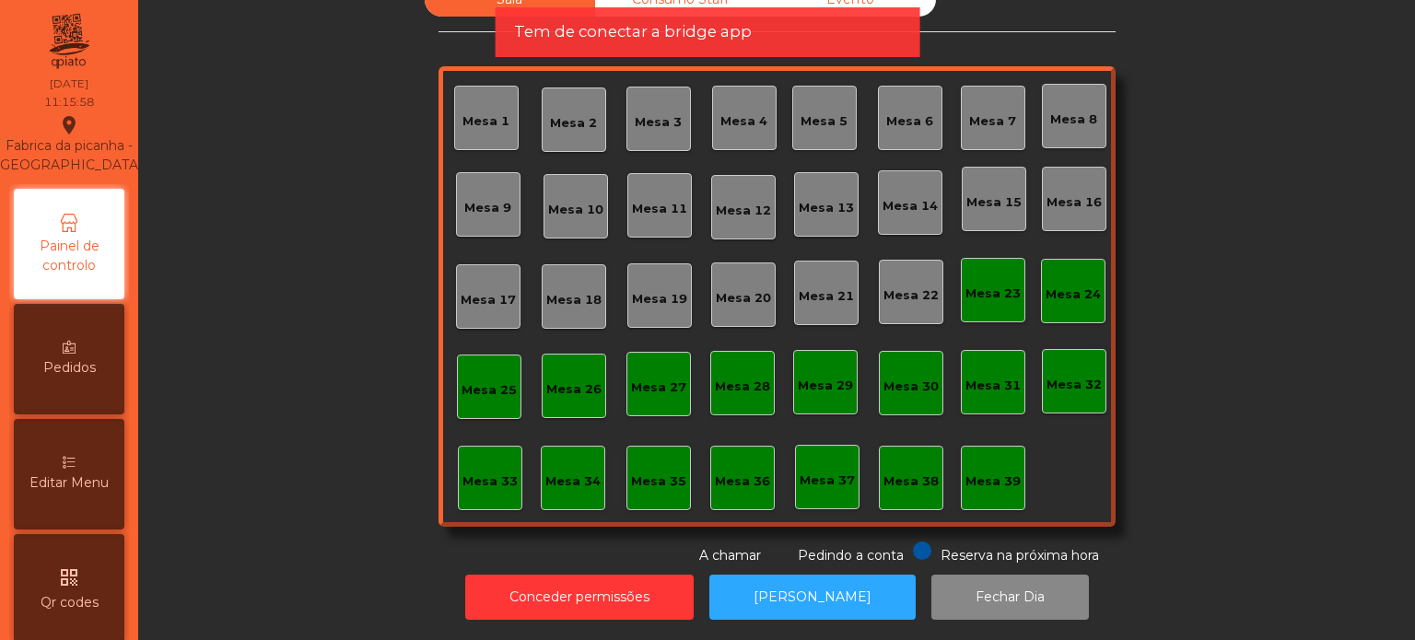
click at [187, 501] on div "Sala Consumo Staff Evento Mesa 1 [GEOGRAPHIC_DATA] 3 Mesa 4 Mesa 5 Mesa 6 [GEOG…" at bounding box center [776, 274] width 1227 height 583
click at [558, 29] on span "Tem de conectar a bridge app" at bounding box center [633, 31] width 238 height 23
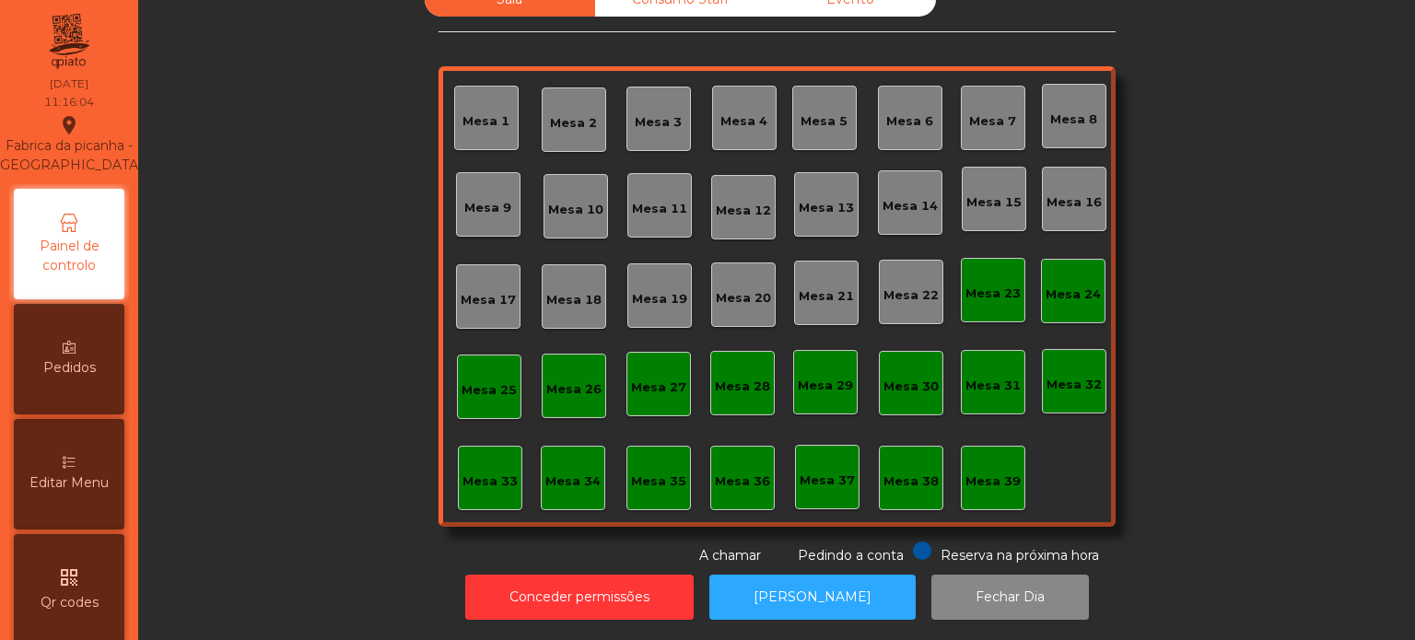
scroll to position [0, 0]
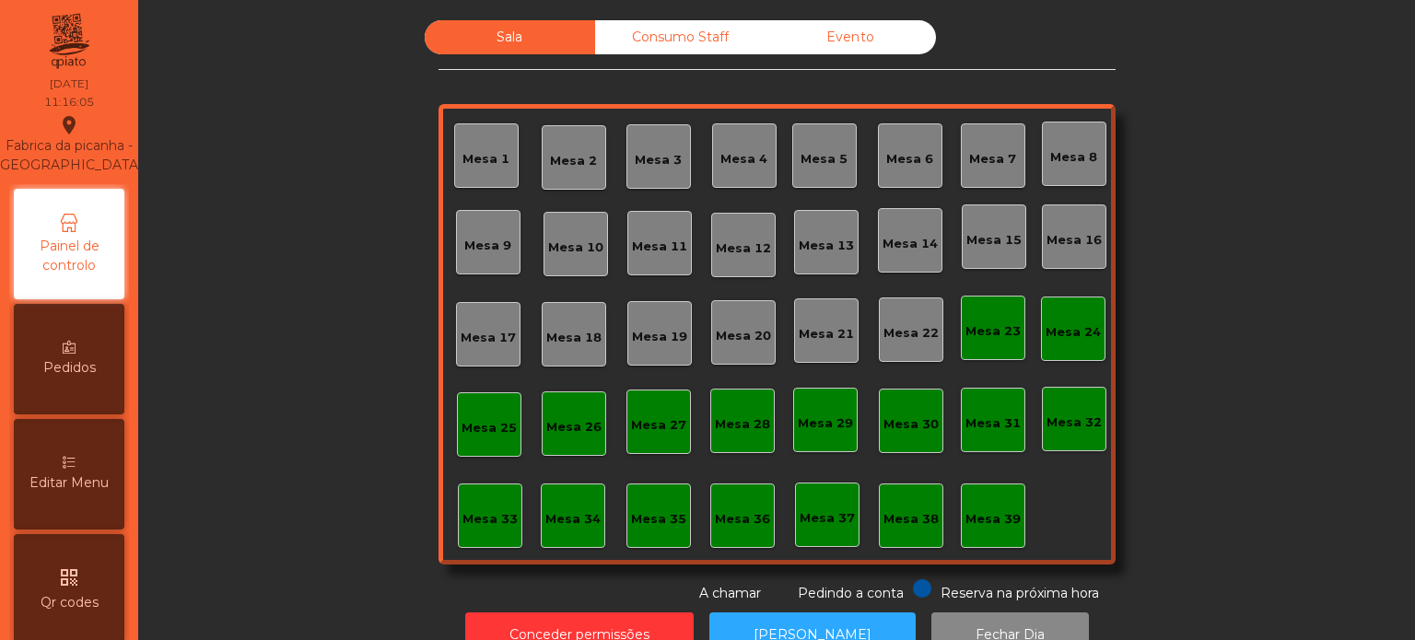
click at [626, 36] on div "Consumo Staff" at bounding box center [680, 37] width 170 height 34
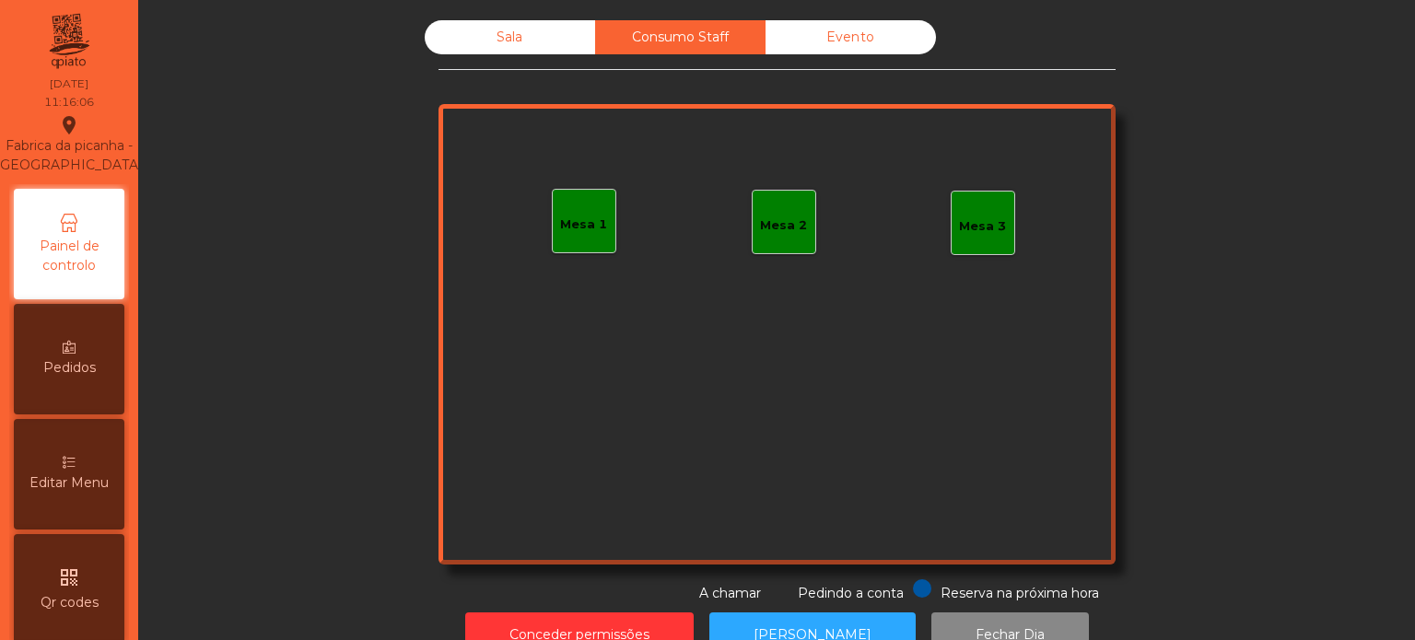
click at [512, 41] on div "Sala" at bounding box center [510, 37] width 170 height 34
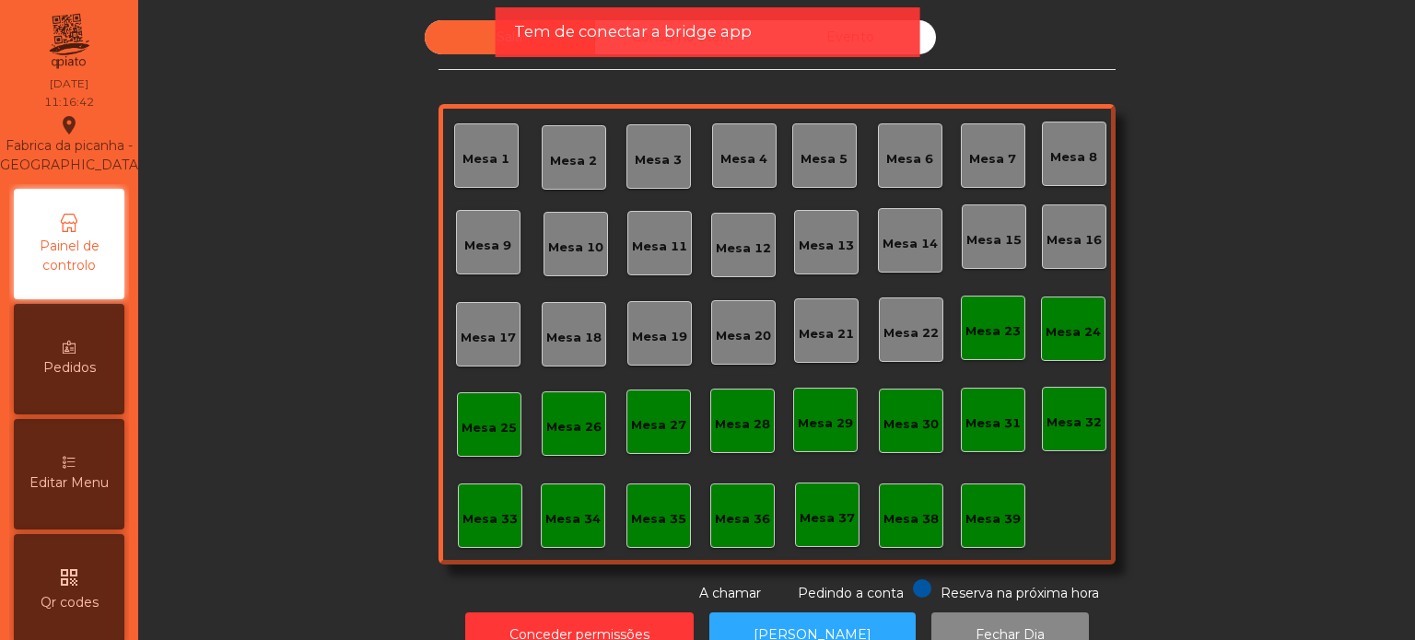
click at [685, 40] on span "Tem de conectar a bridge app" at bounding box center [633, 31] width 238 height 23
click at [660, 48] on div "Tem de conectar a bridge app" at bounding box center [708, 32] width 425 height 50
click at [623, 34] on span "Tem de conectar a bridge app" at bounding box center [633, 31] width 238 height 23
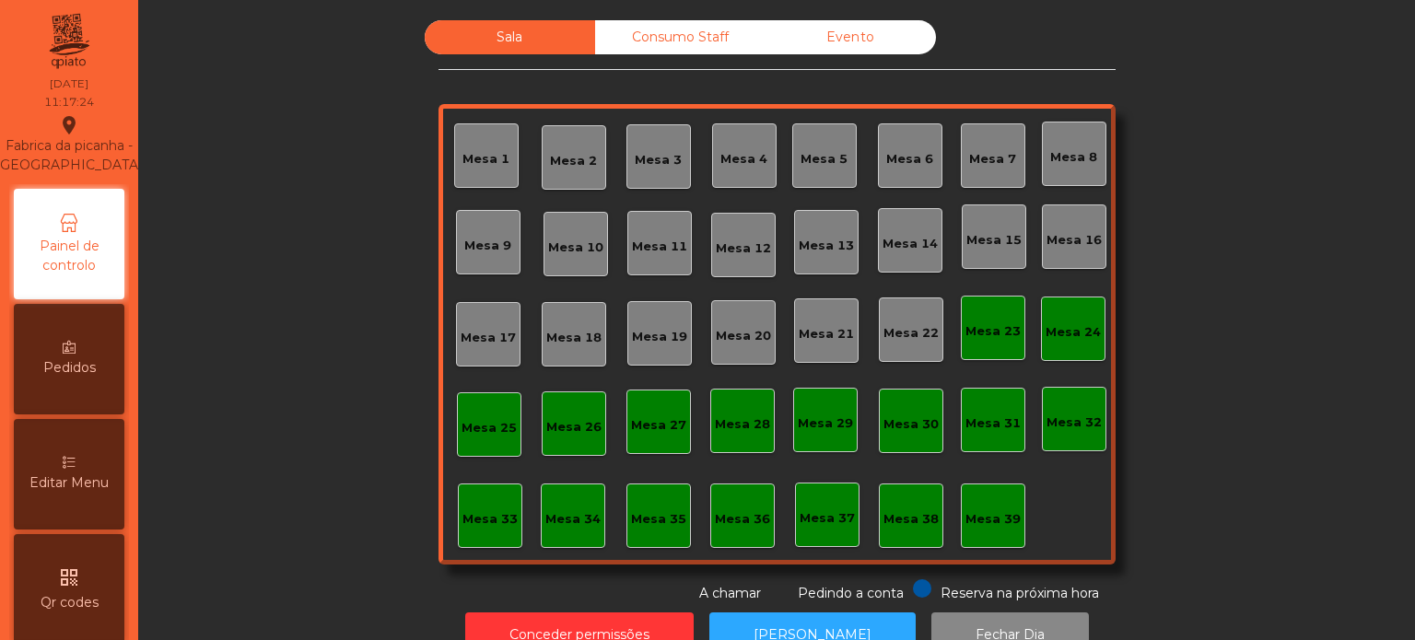
click at [623, 34] on div "Consumo Staff" at bounding box center [680, 37] width 170 height 34
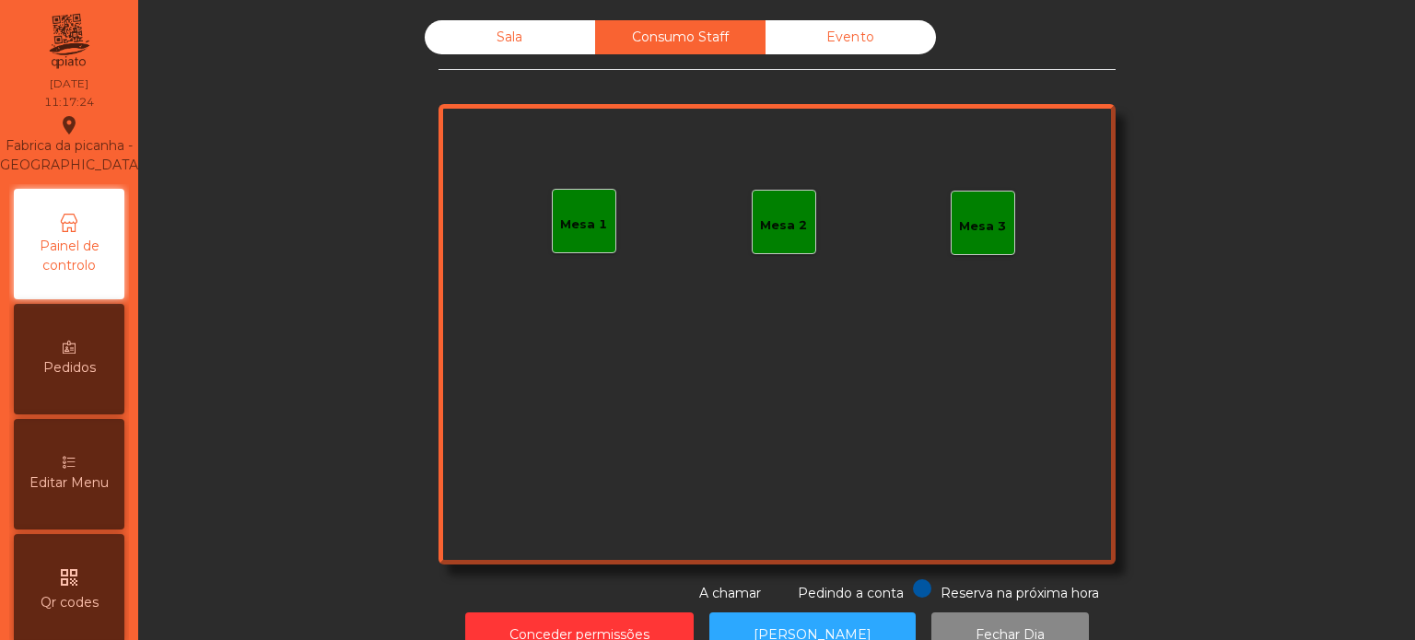
click at [479, 40] on div "Sala" at bounding box center [510, 37] width 170 height 34
